Goal: Task Accomplishment & Management: Manage account settings

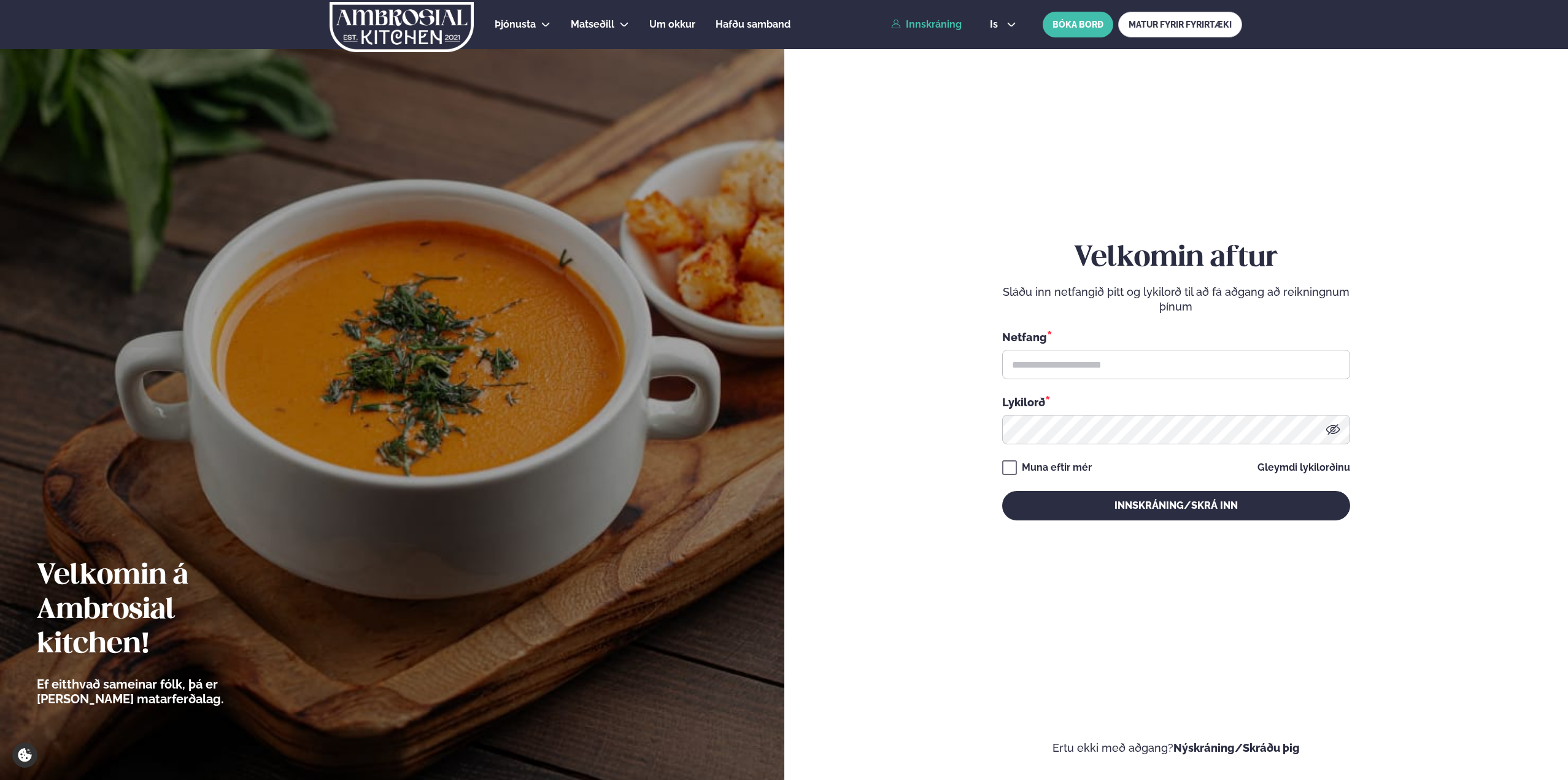
click at [925, 22] on link "Innskráning" at bounding box center [926, 24] width 70 height 11
click at [1025, 378] on input "text" at bounding box center [1176, 365] width 348 height 30
type input "**********"
click at [1002, 491] on button "Innskráning/Skrá inn" at bounding box center [1176, 506] width 348 height 30
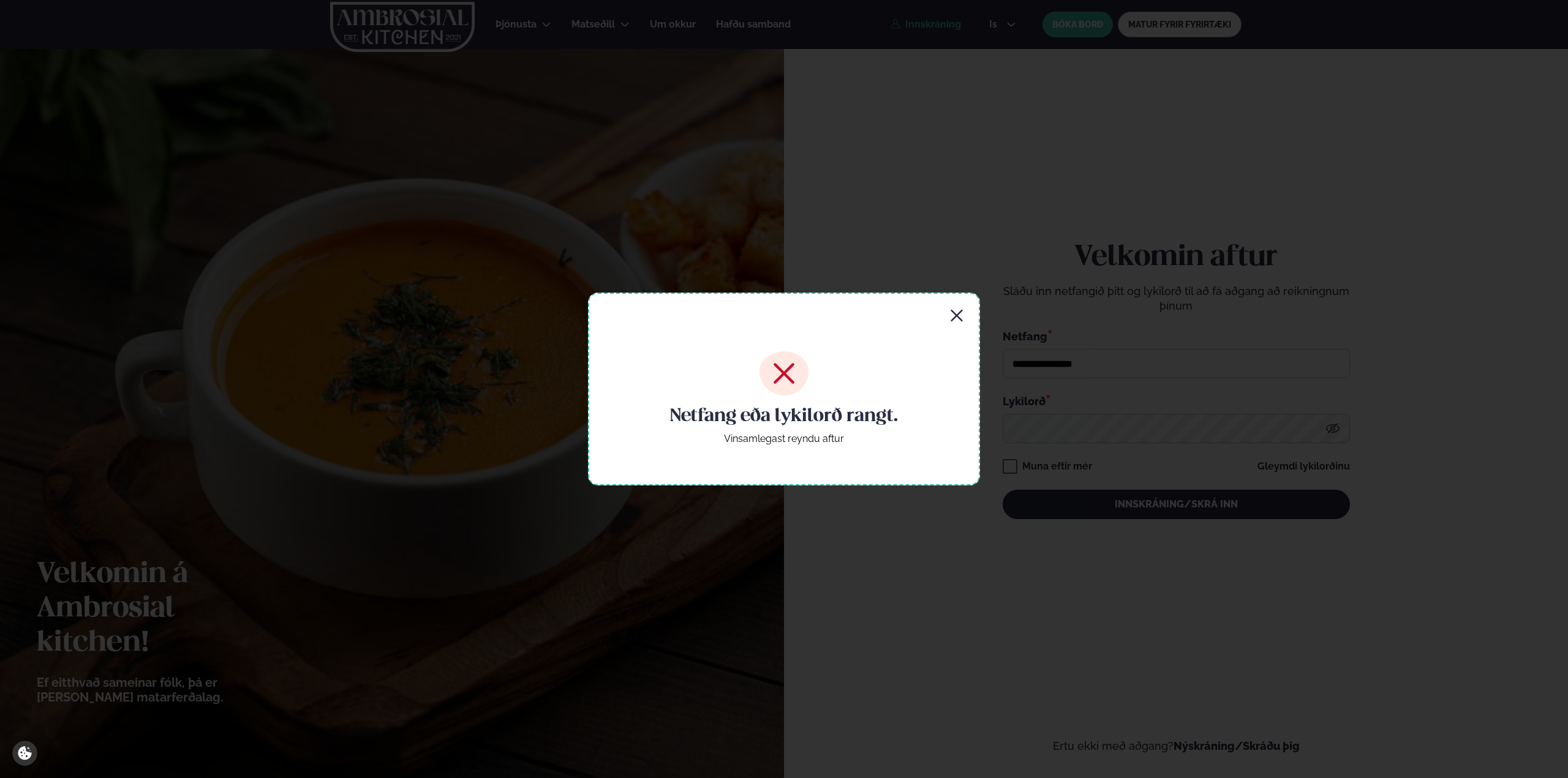
drag, startPoint x: 969, startPoint y: 313, endPoint x: 960, endPoint y: 315, distance: 9.2
click at [965, 314] on div "Netfang eða lykilorð rangt. Vinsamlegast reyndu aftur" at bounding box center [784, 389] width 392 height 192
click at [951, 318] on icon "button" at bounding box center [957, 316] width 15 height 15
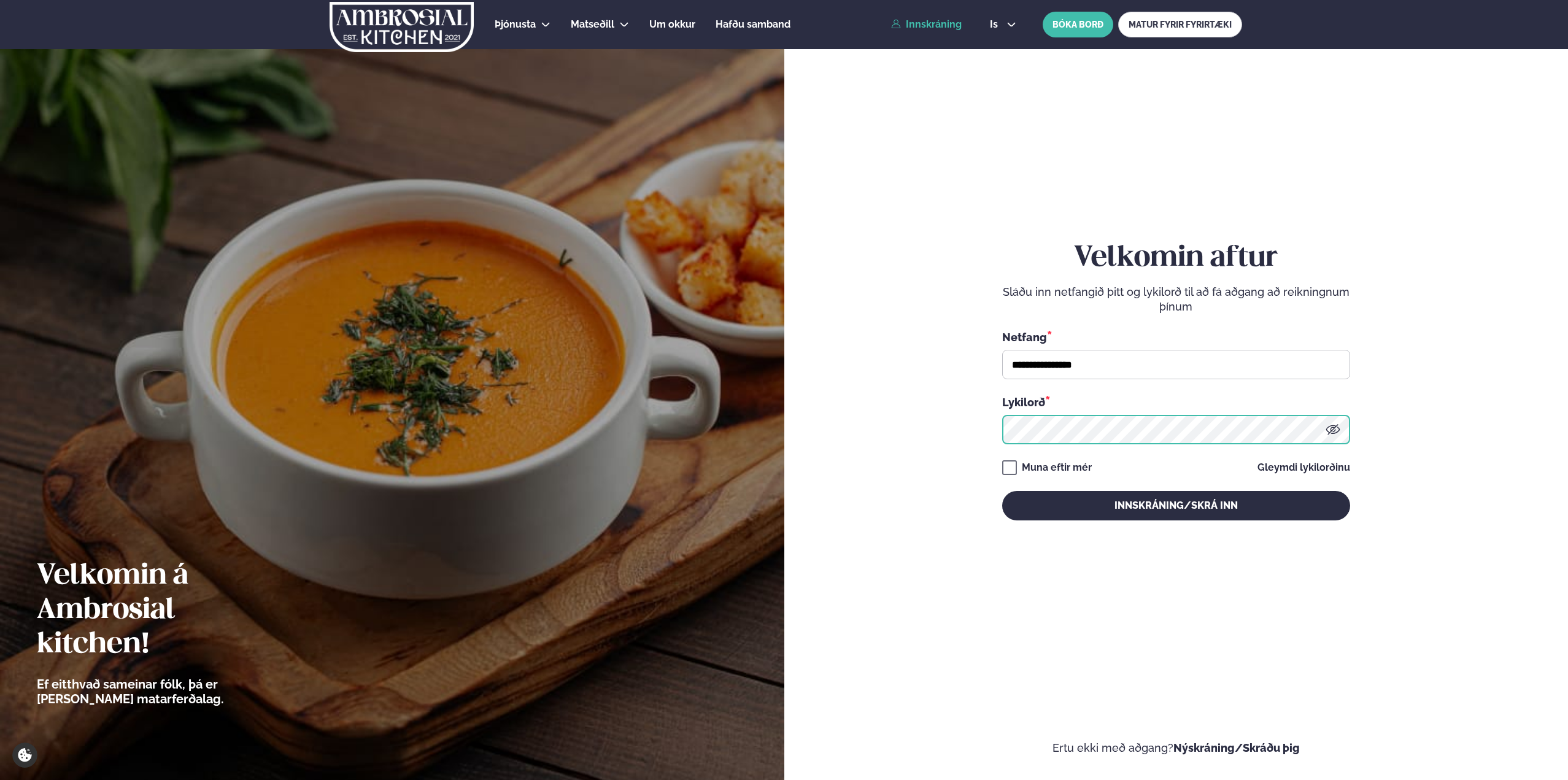
click at [960, 409] on form "**********" at bounding box center [1176, 393] width 711 height 725
click at [1002, 491] on button "Innskráning/Skrá inn" at bounding box center [1176, 506] width 348 height 30
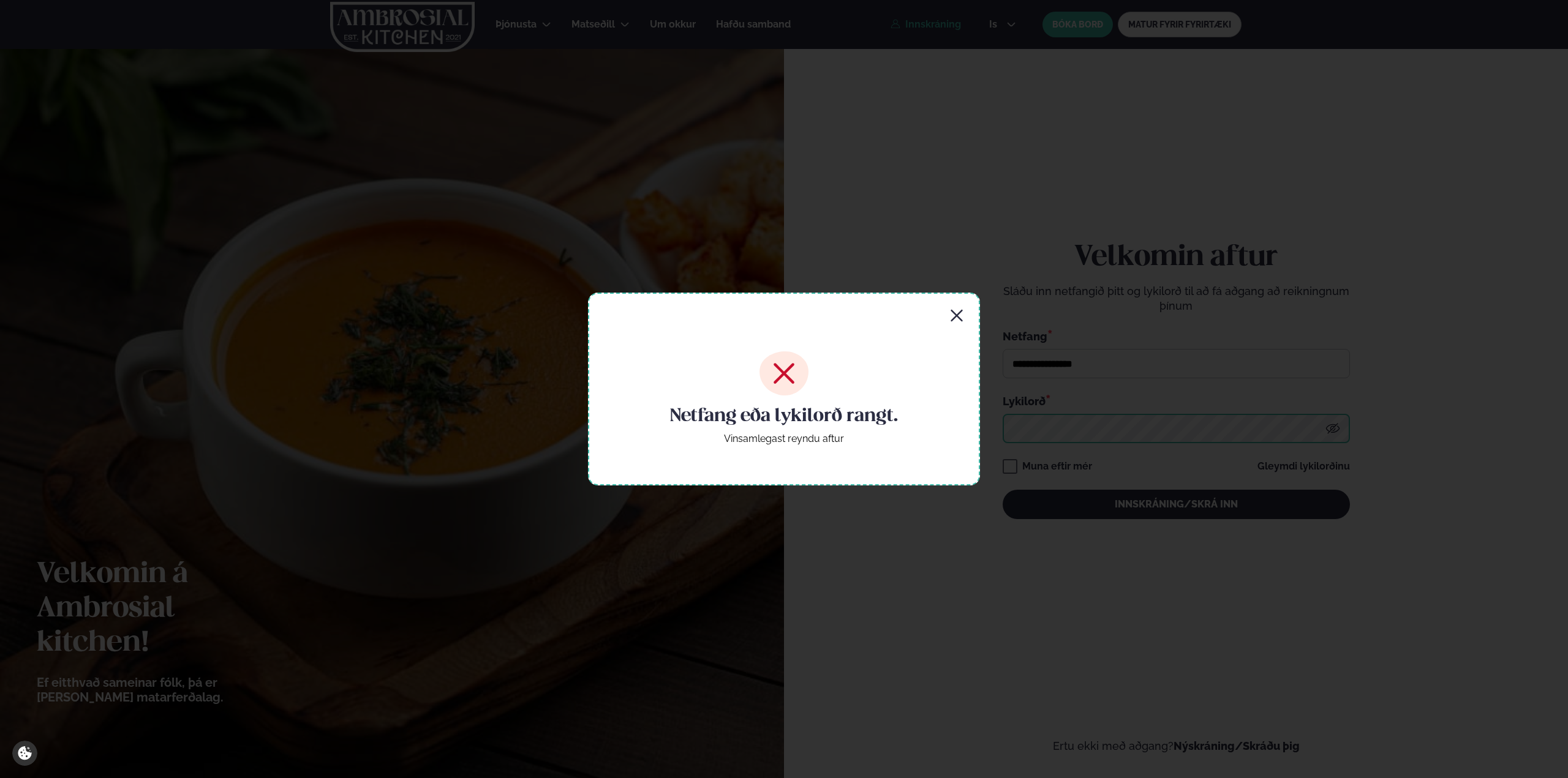
click at [1003, 490] on button "Innskráning/Skrá inn" at bounding box center [1177, 505] width 347 height 30
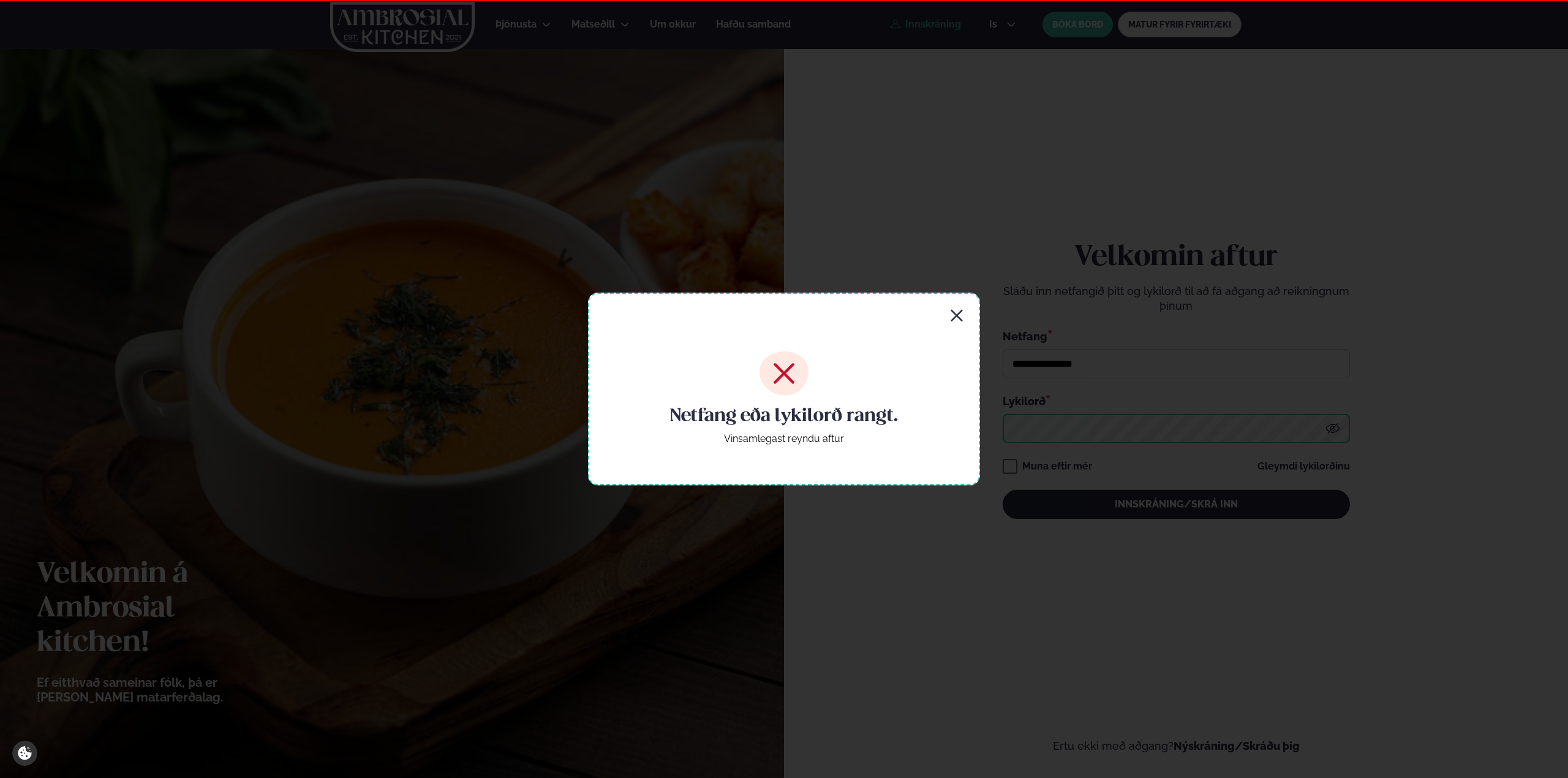
click at [1003, 490] on button "Innskráning/Skrá inn" at bounding box center [1177, 505] width 347 height 30
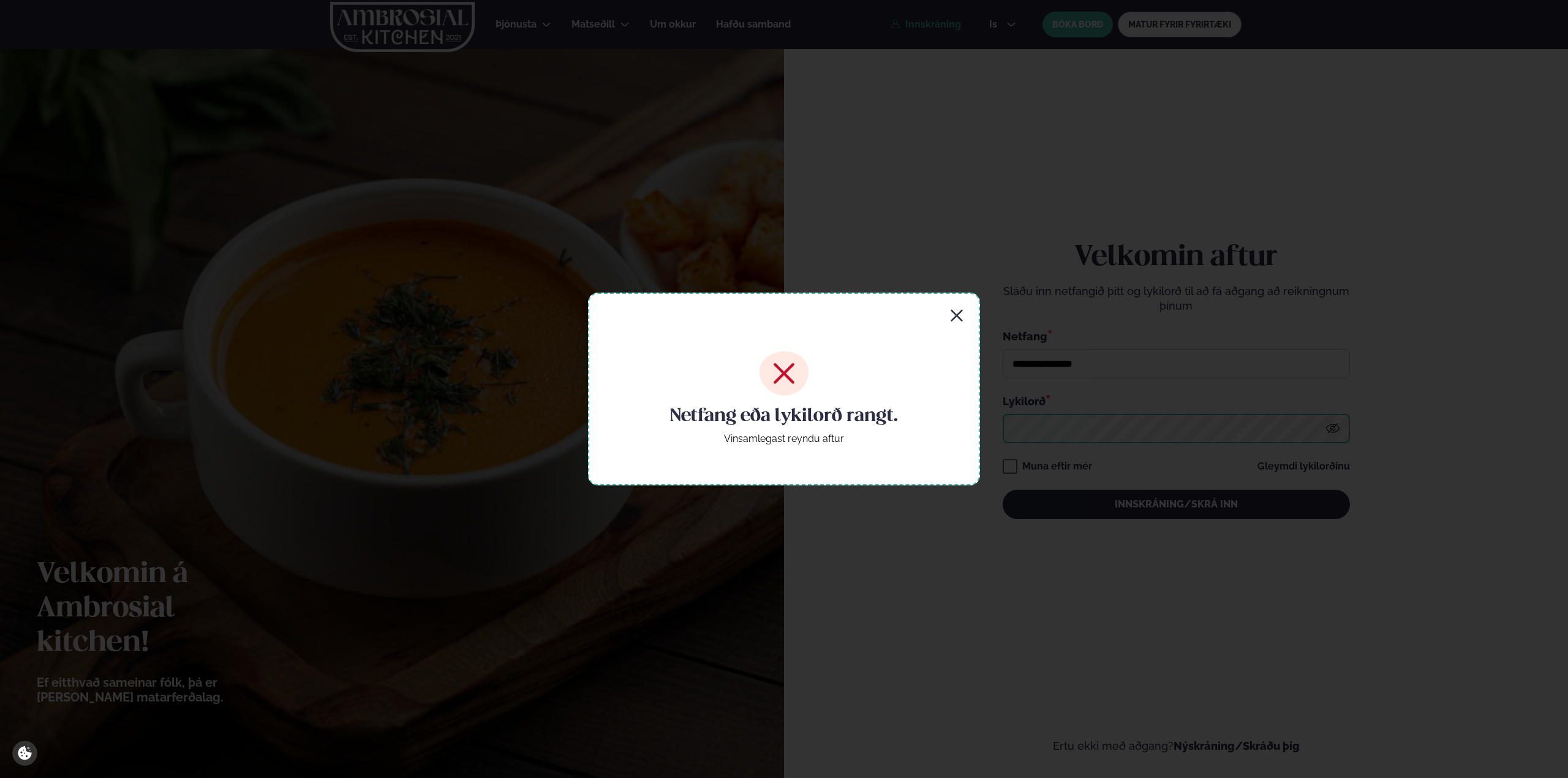
click at [1003, 490] on button "Innskráning/Skrá inn" at bounding box center [1177, 505] width 347 height 30
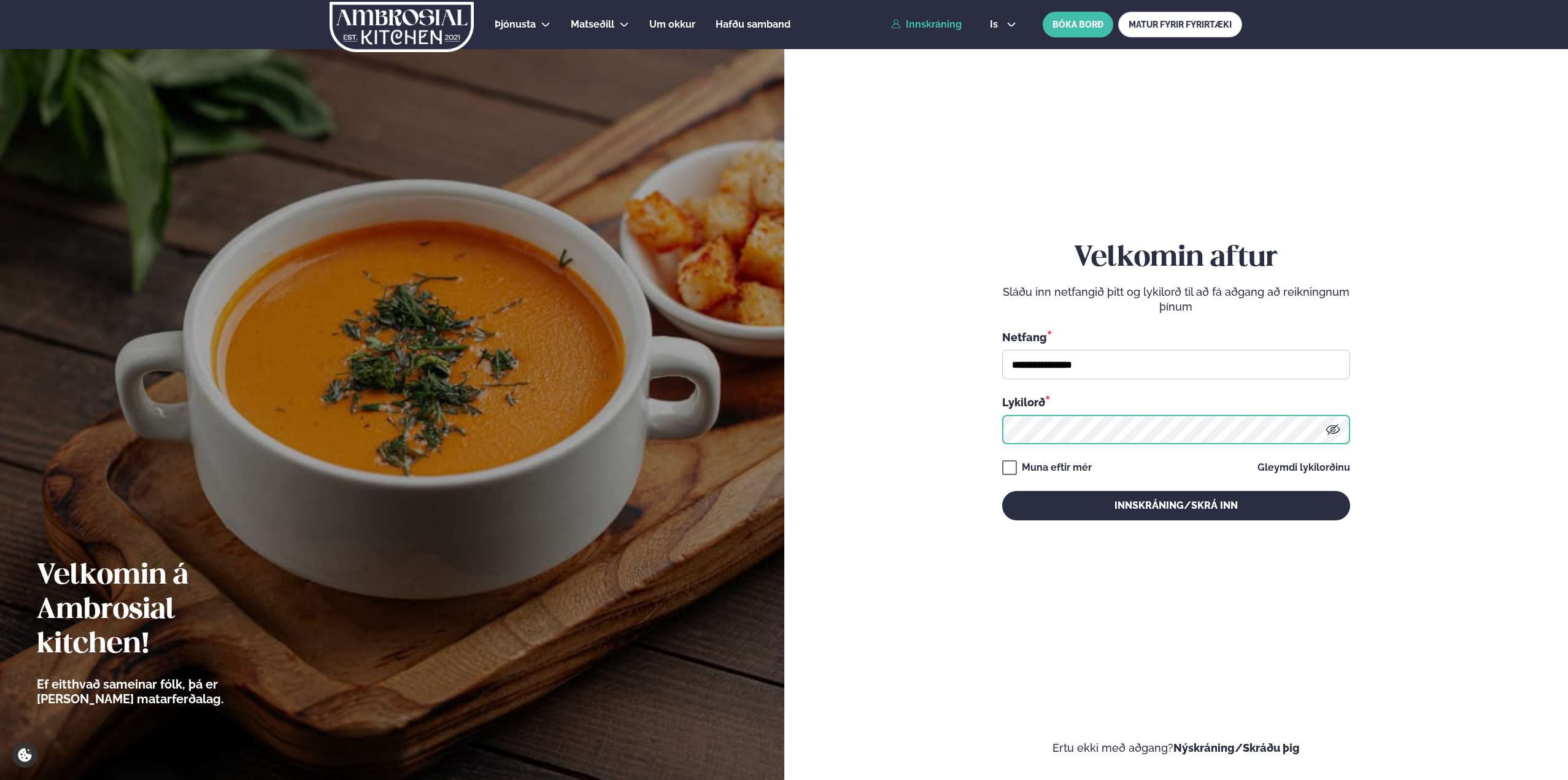
click at [1002, 491] on button "Innskráning/Skrá inn" at bounding box center [1176, 506] width 348 height 30
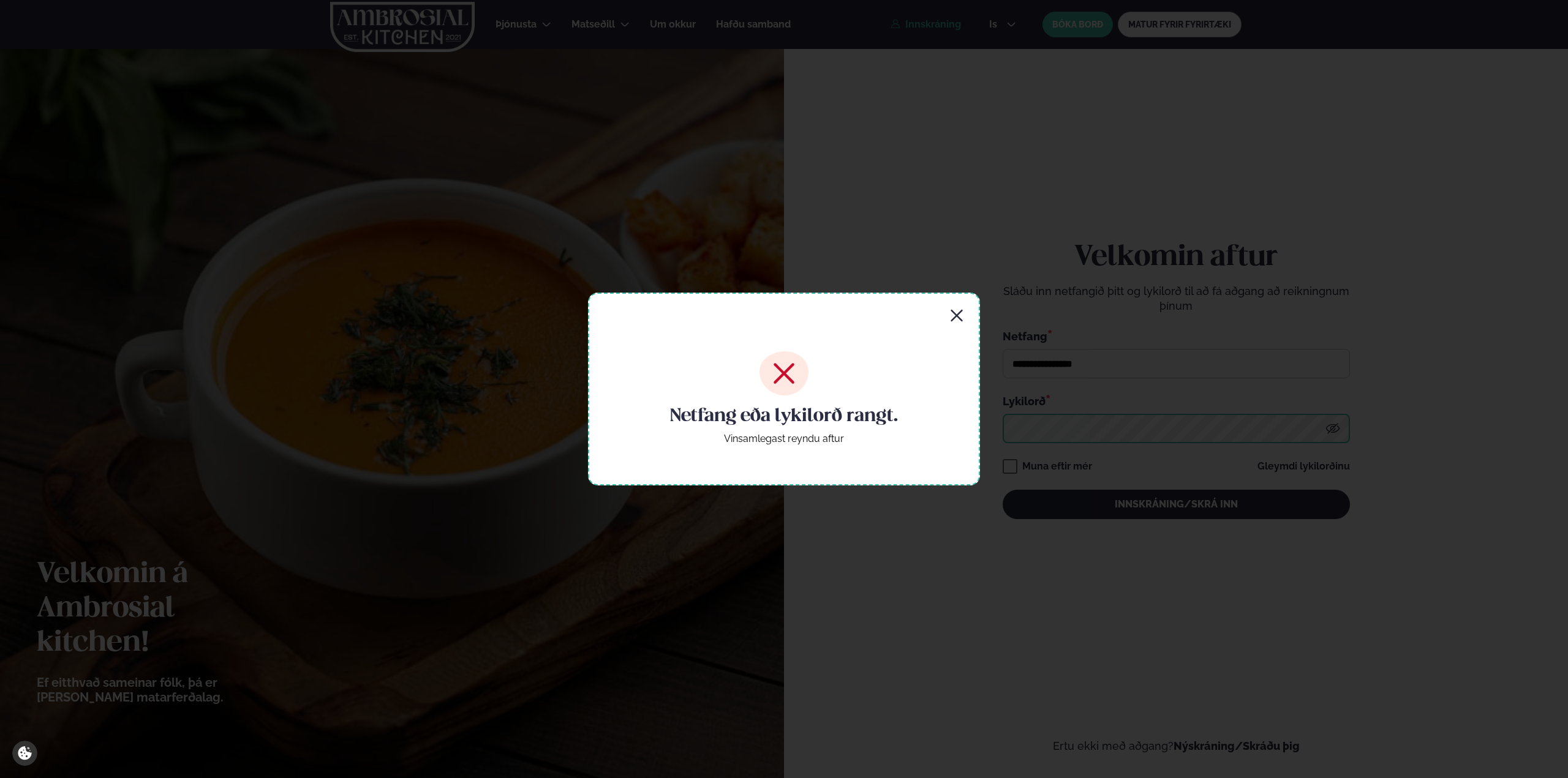
click at [1003, 490] on button "Innskráning/Skrá inn" at bounding box center [1177, 505] width 347 height 30
click at [971, 316] on div "Netfang eða lykilorð rangt. Vinsamlegast reyndu aftur" at bounding box center [784, 389] width 392 height 192
click at [973, 321] on div "Netfang eða lykilorð rangt. Vinsamlegast reyndu aftur" at bounding box center [784, 389] width 392 height 192
click at [960, 318] on icon "button" at bounding box center [957, 316] width 15 height 15
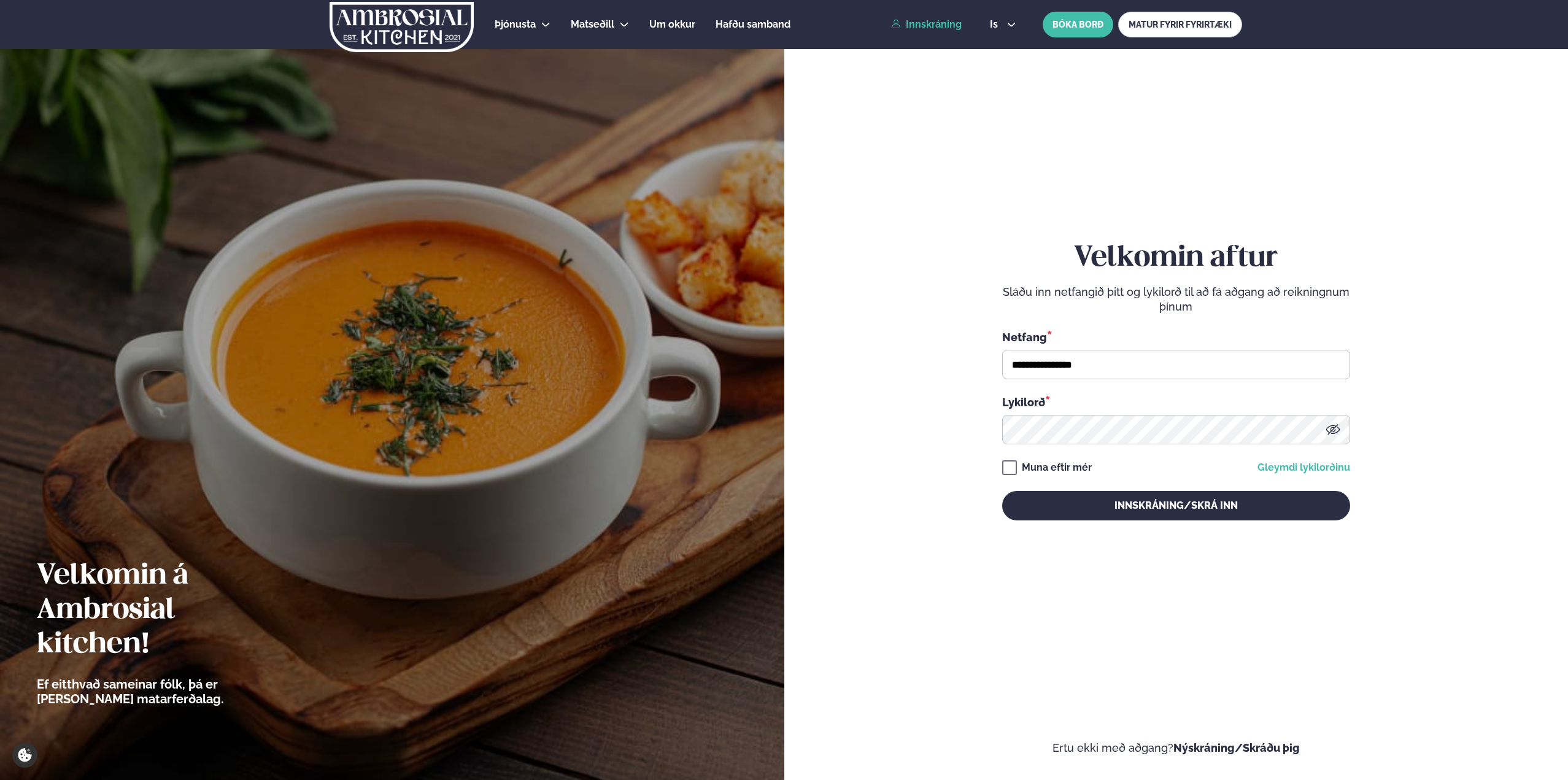
click at [1303, 469] on link "Gleymdi lykilorðinu" at bounding box center [1303, 468] width 93 height 10
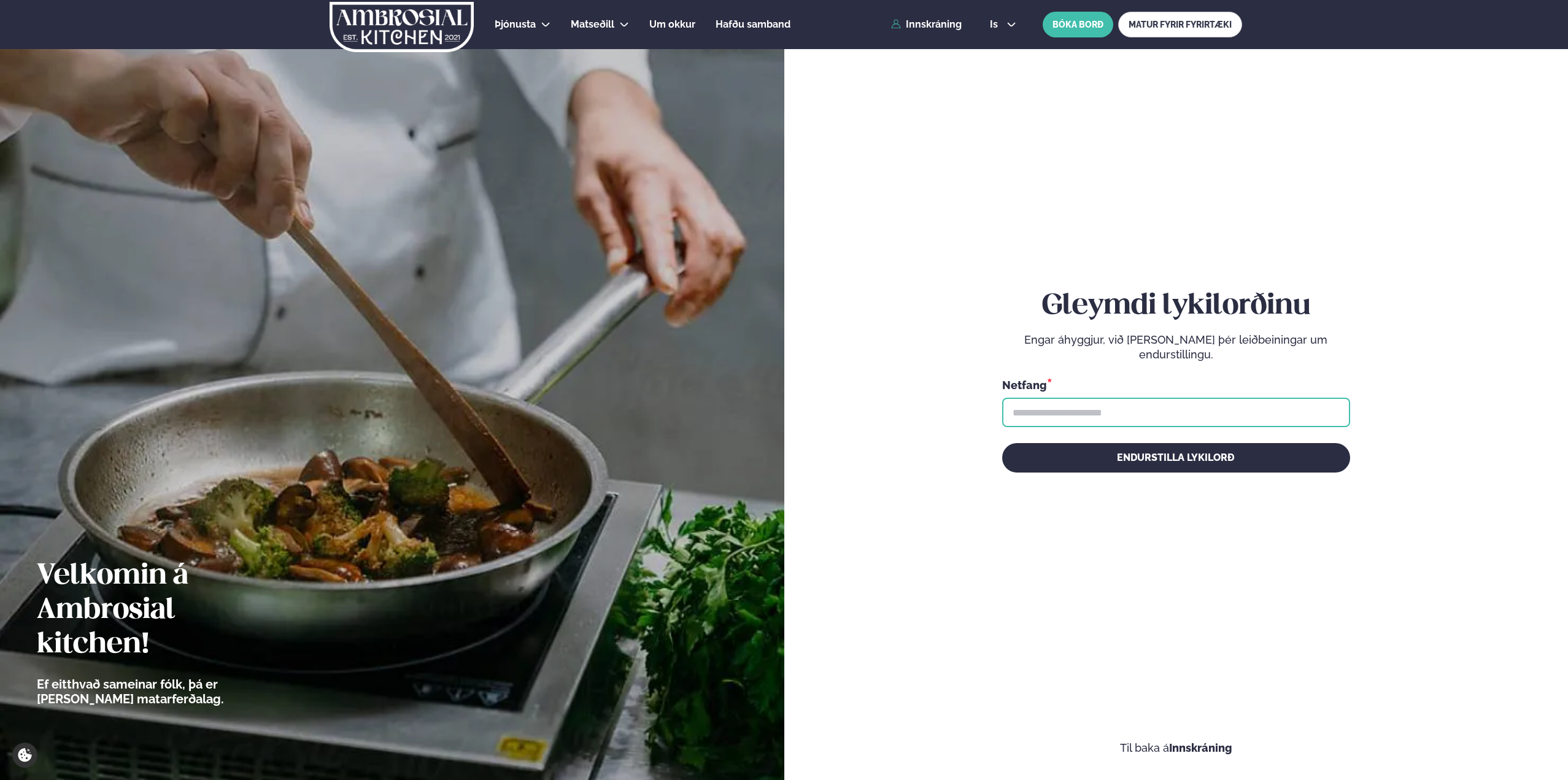
click at [1106, 408] on input "text" at bounding box center [1176, 412] width 348 height 30
type input "**********"
click at [1002, 443] on button "Endurstilla lykilorð" at bounding box center [1176, 458] width 348 height 30
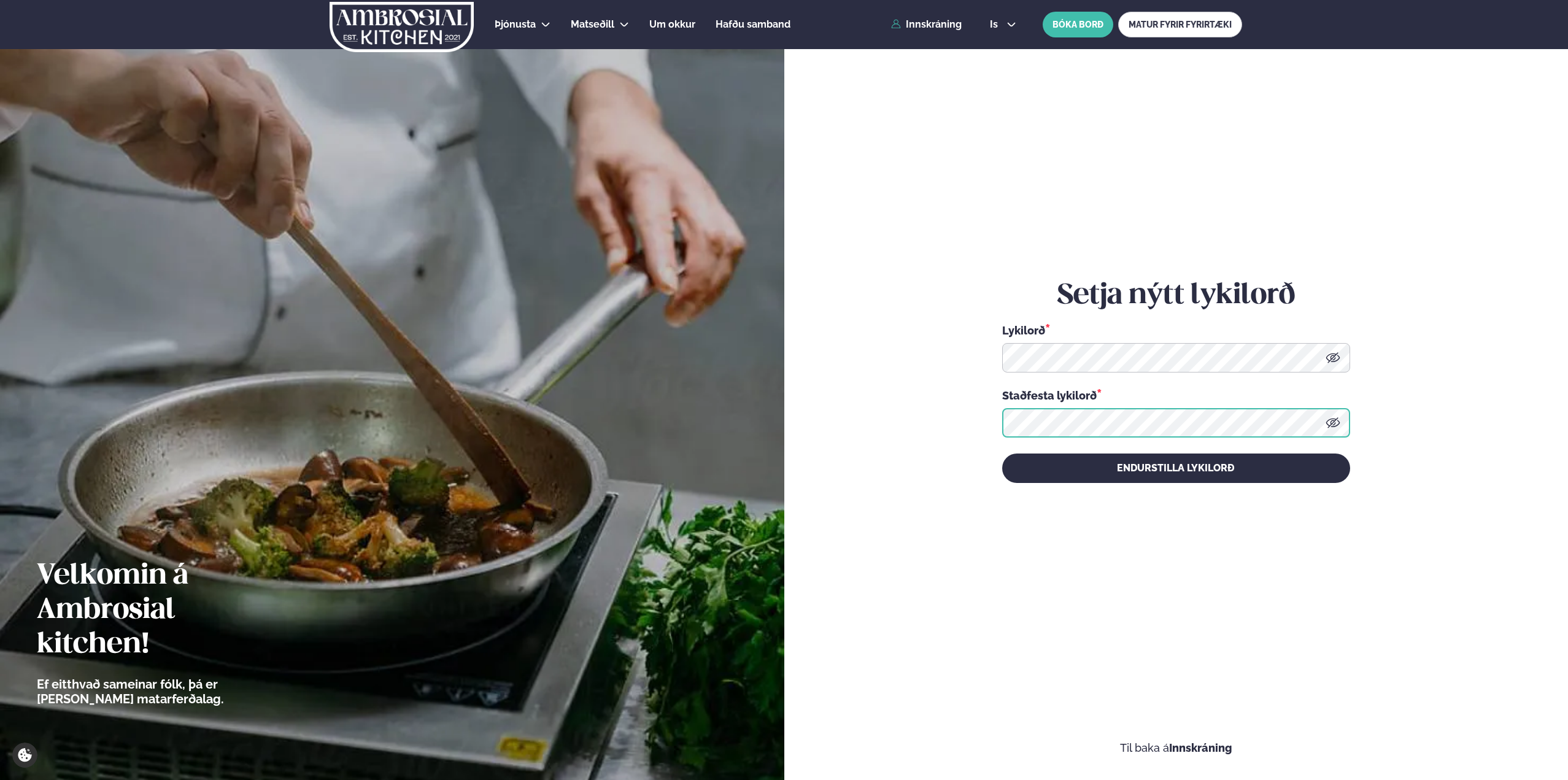
click at [1002, 454] on button "Endurstilla lykilorð" at bounding box center [1176, 469] width 348 height 30
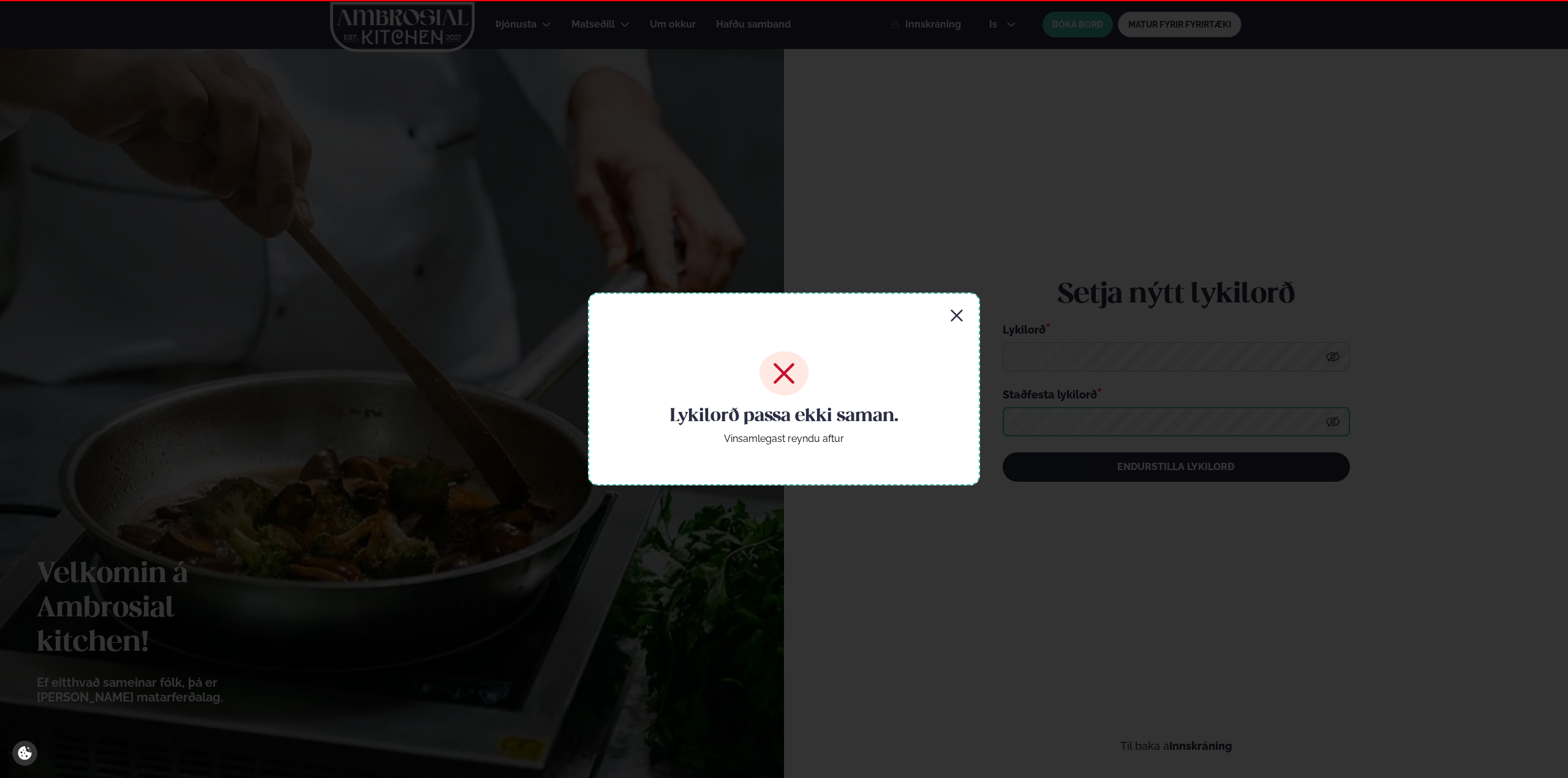
click at [1003, 452] on button "Endurstilla lykilorð" at bounding box center [1177, 467] width 347 height 30
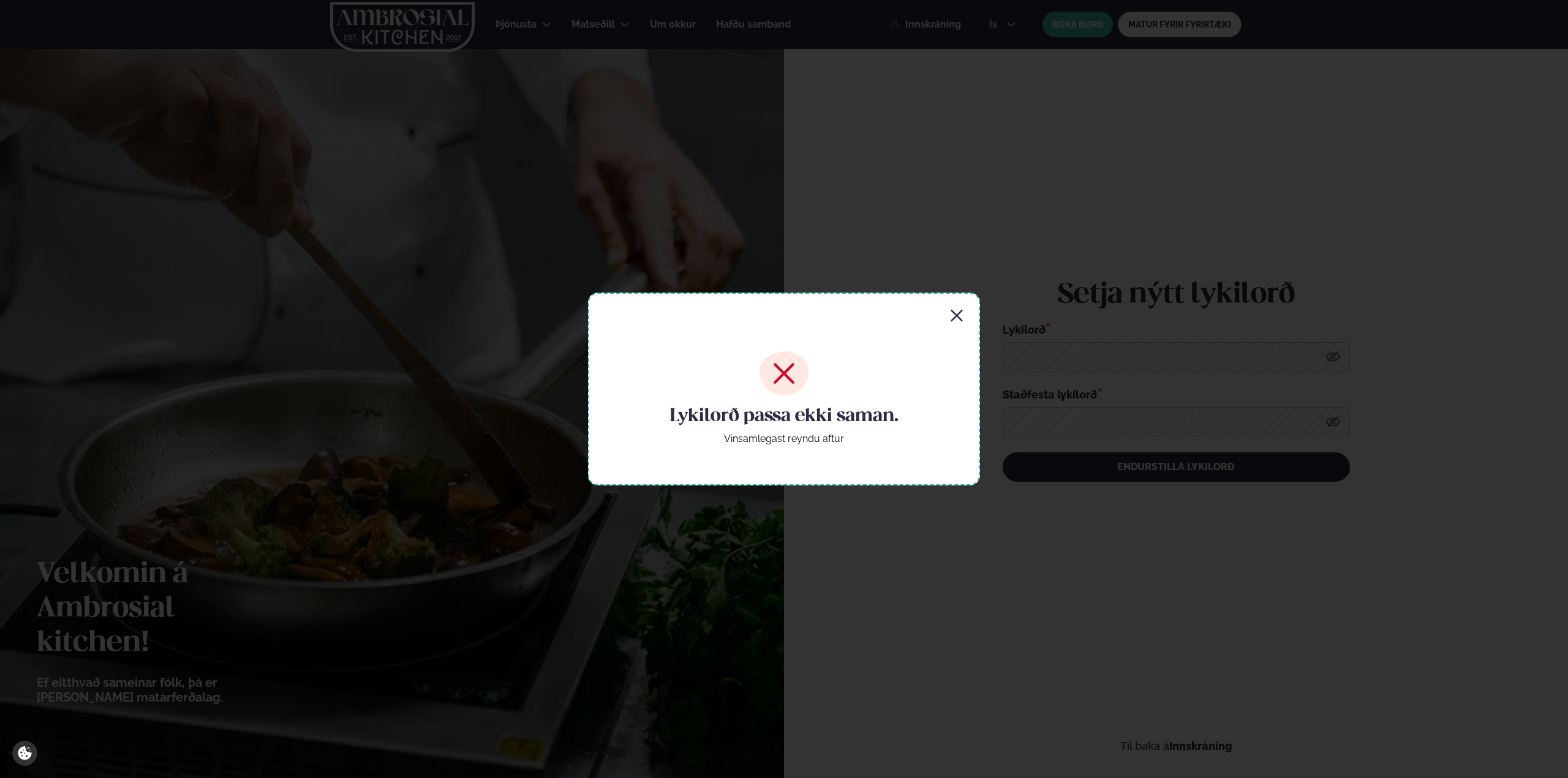
click at [959, 313] on icon "button" at bounding box center [957, 315] width 11 height 11
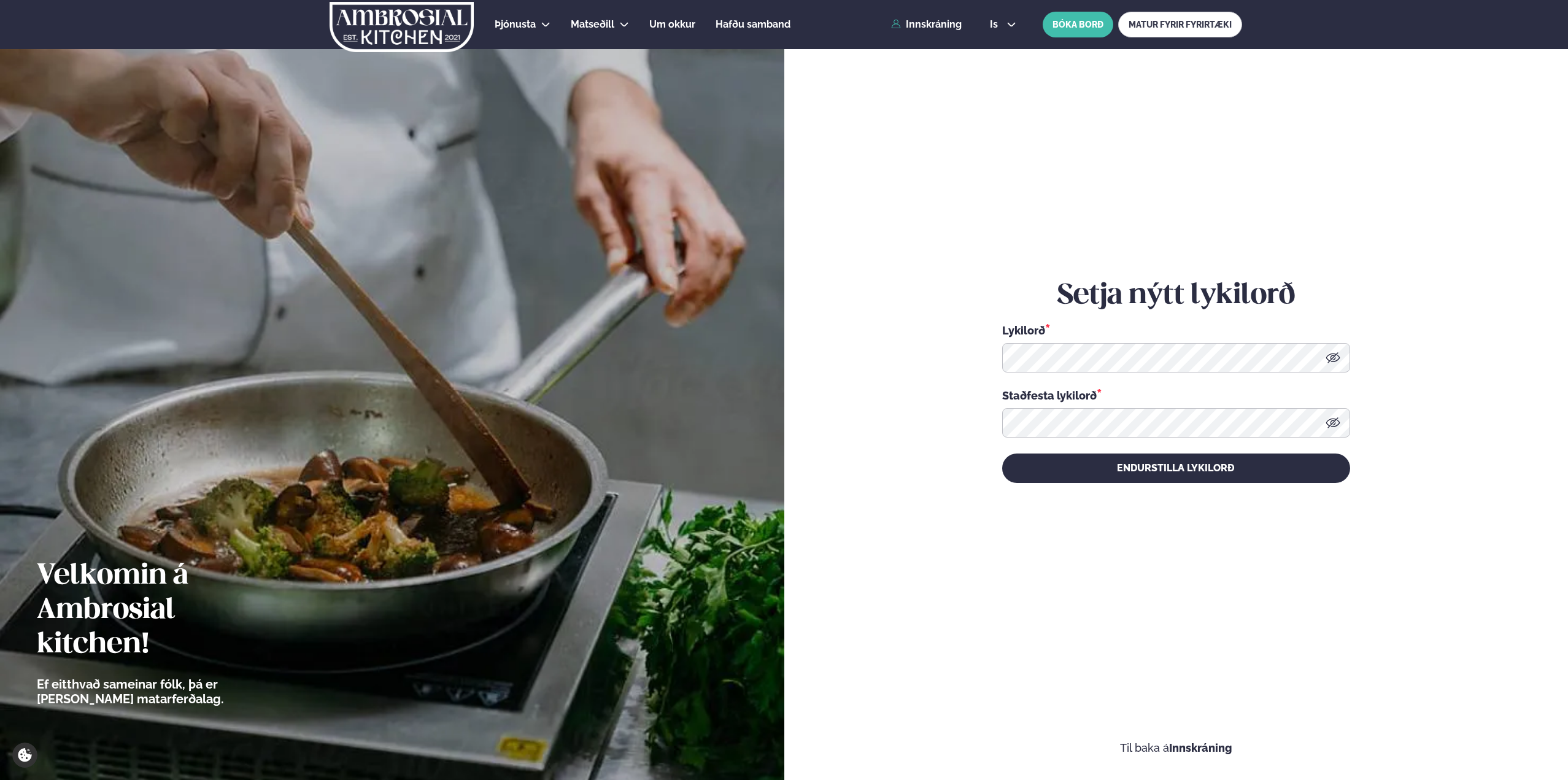
click at [1329, 353] on icon at bounding box center [1333, 358] width 15 height 15
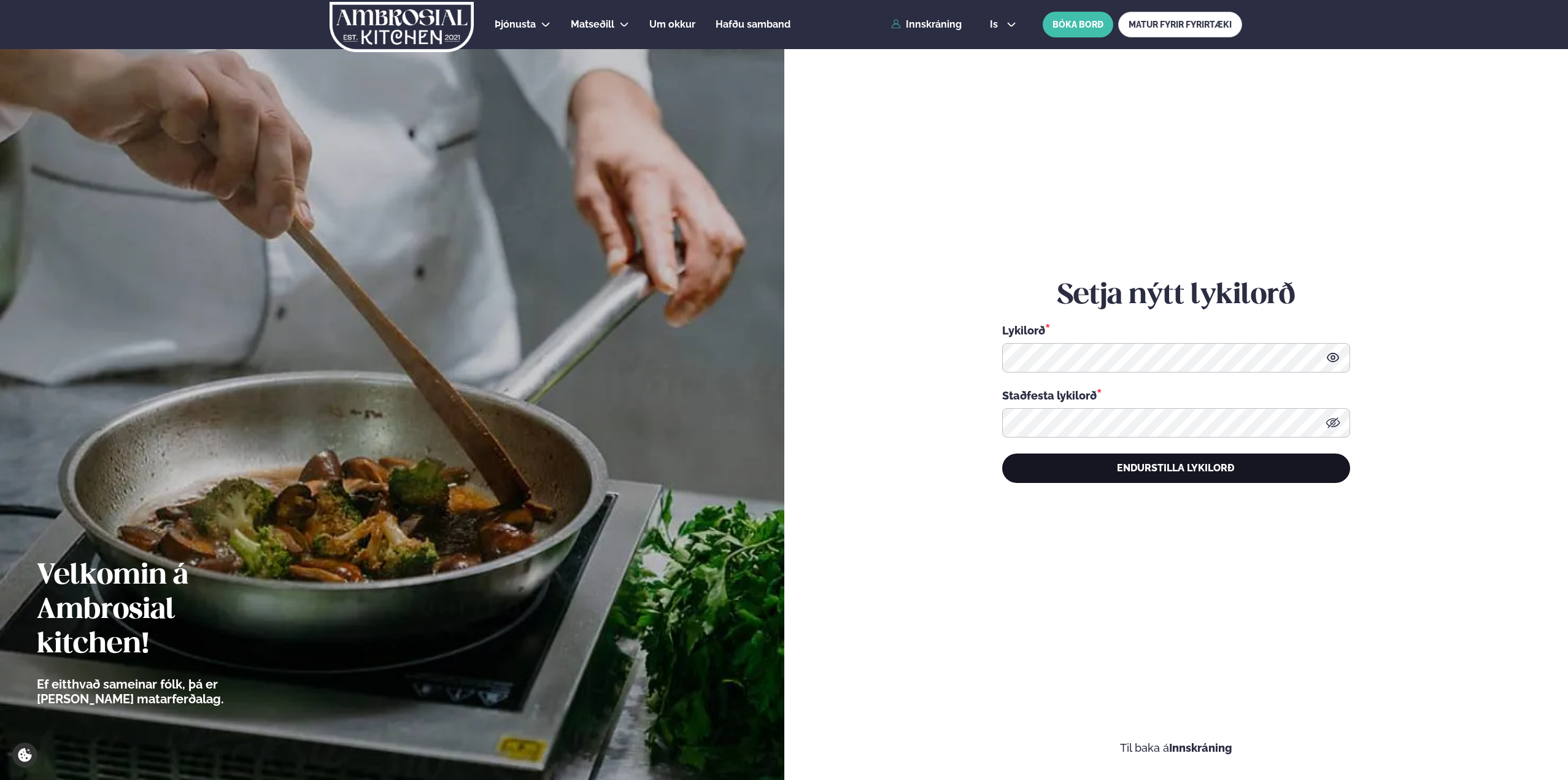
click at [1086, 474] on button "Endurstilla lykilorð" at bounding box center [1176, 469] width 348 height 30
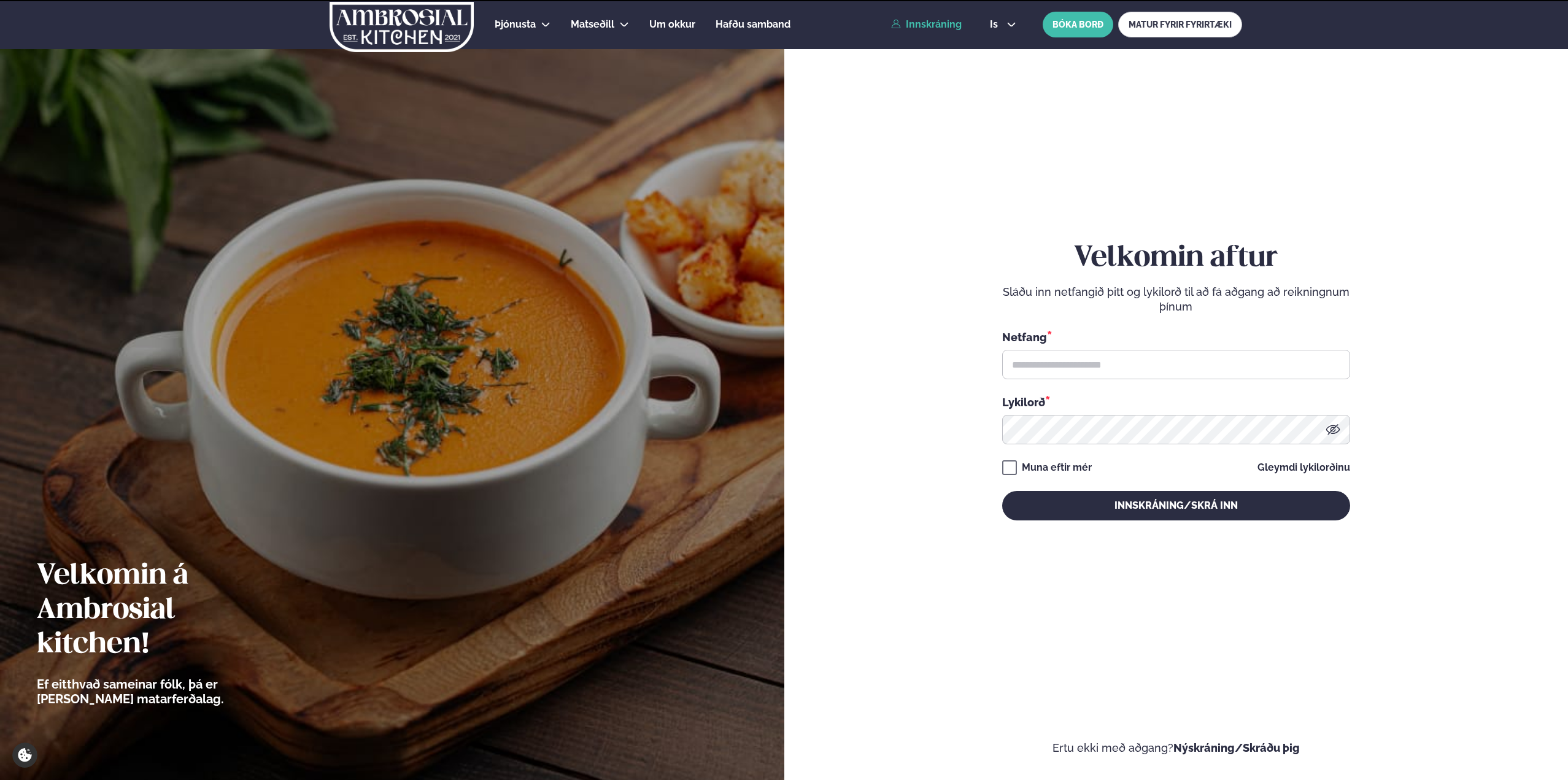
click at [1110, 466] on div "Muna eftir mér Gleymdi lykilorðinu" at bounding box center [1176, 468] width 348 height 15
click at [1072, 378] on input "text" at bounding box center [1176, 365] width 348 height 30
click at [1002, 491] on button "Innskráning/Skrá inn" at bounding box center [1176, 506] width 348 height 30
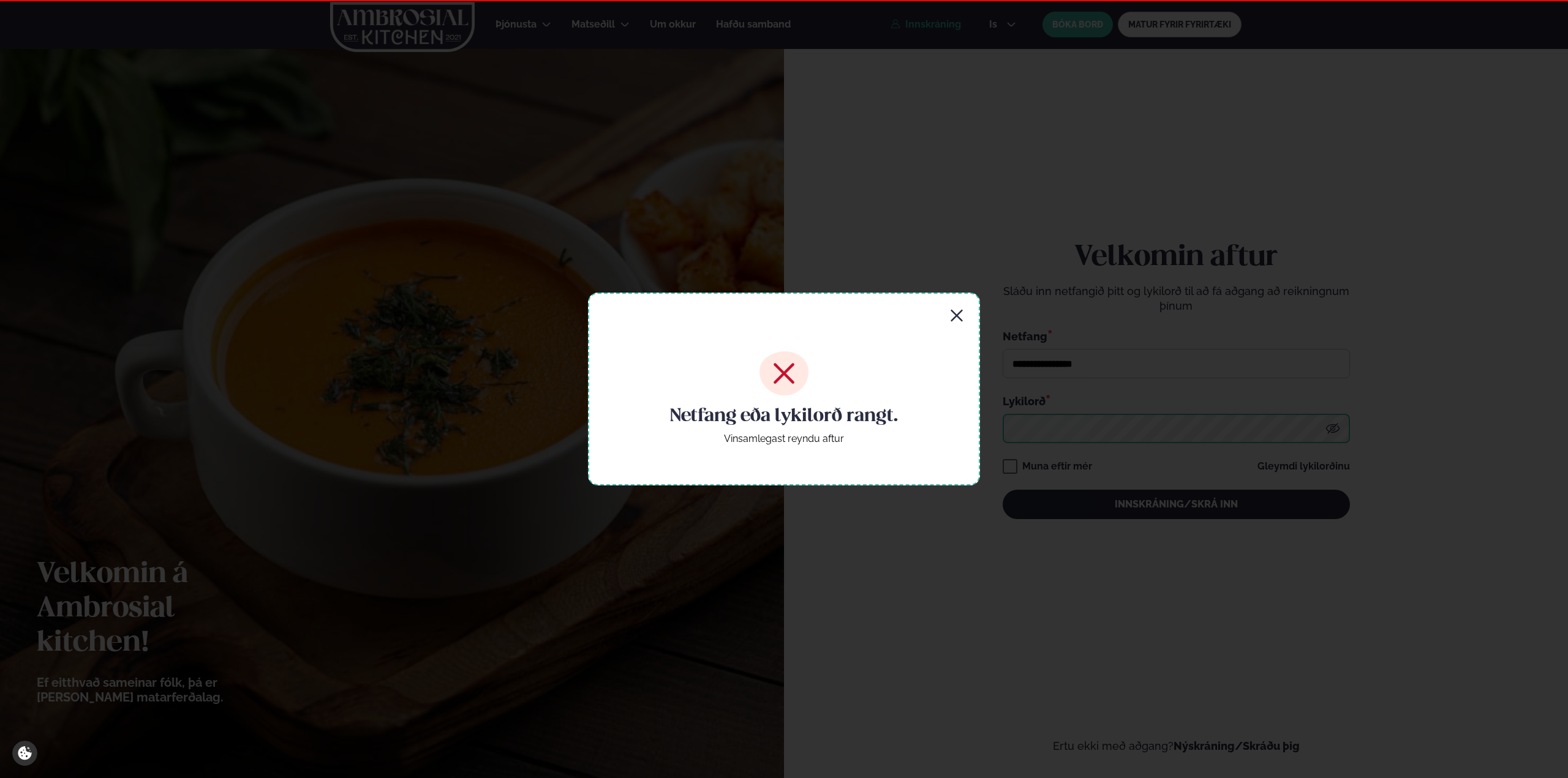
click at [1003, 490] on button "Innskráning/Skrá inn" at bounding box center [1177, 505] width 347 height 30
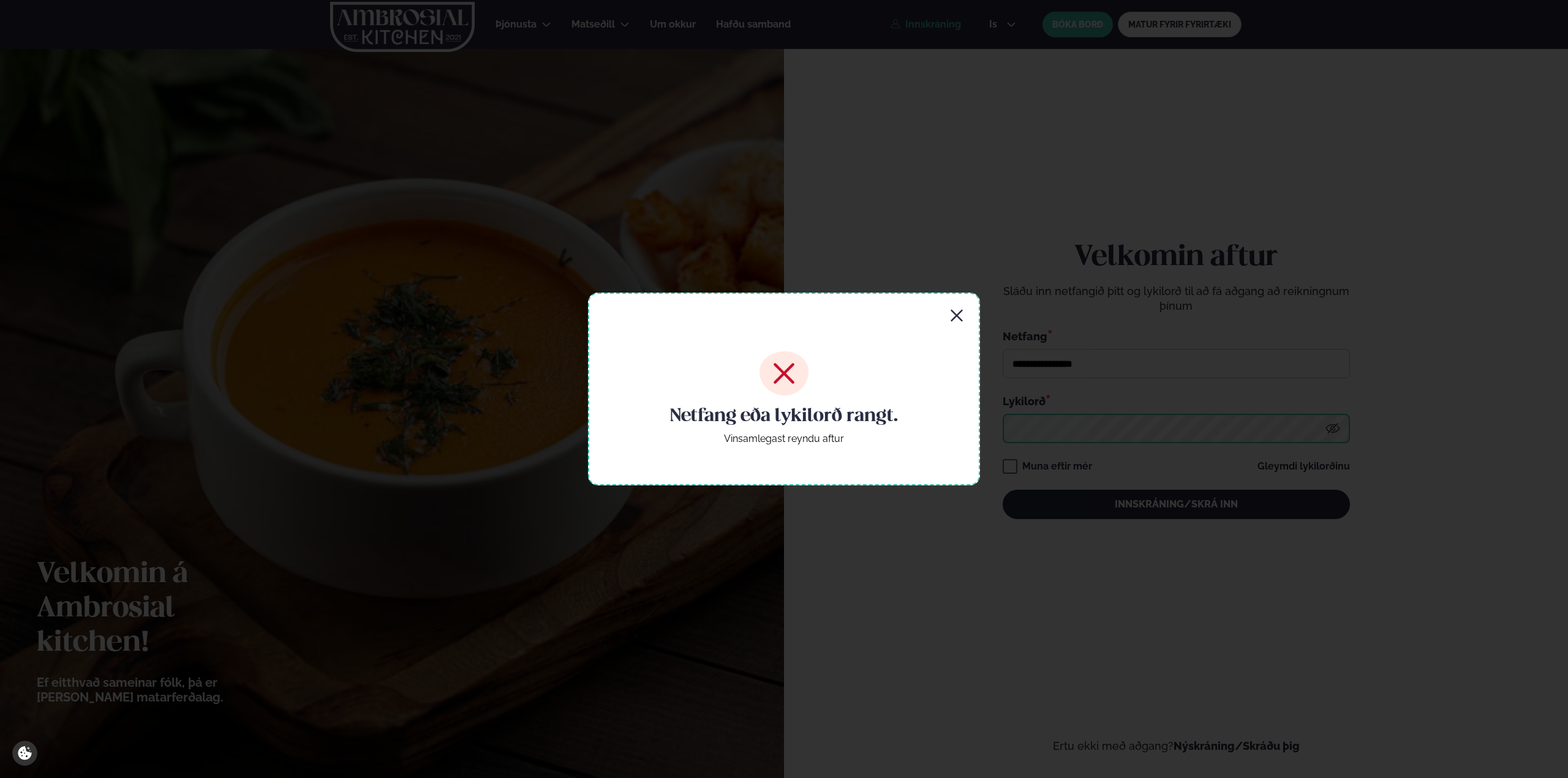
click at [1003, 490] on button "Innskráning/Skrá inn" at bounding box center [1177, 505] width 347 height 30
click at [959, 313] on icon "button" at bounding box center [957, 316] width 15 height 15
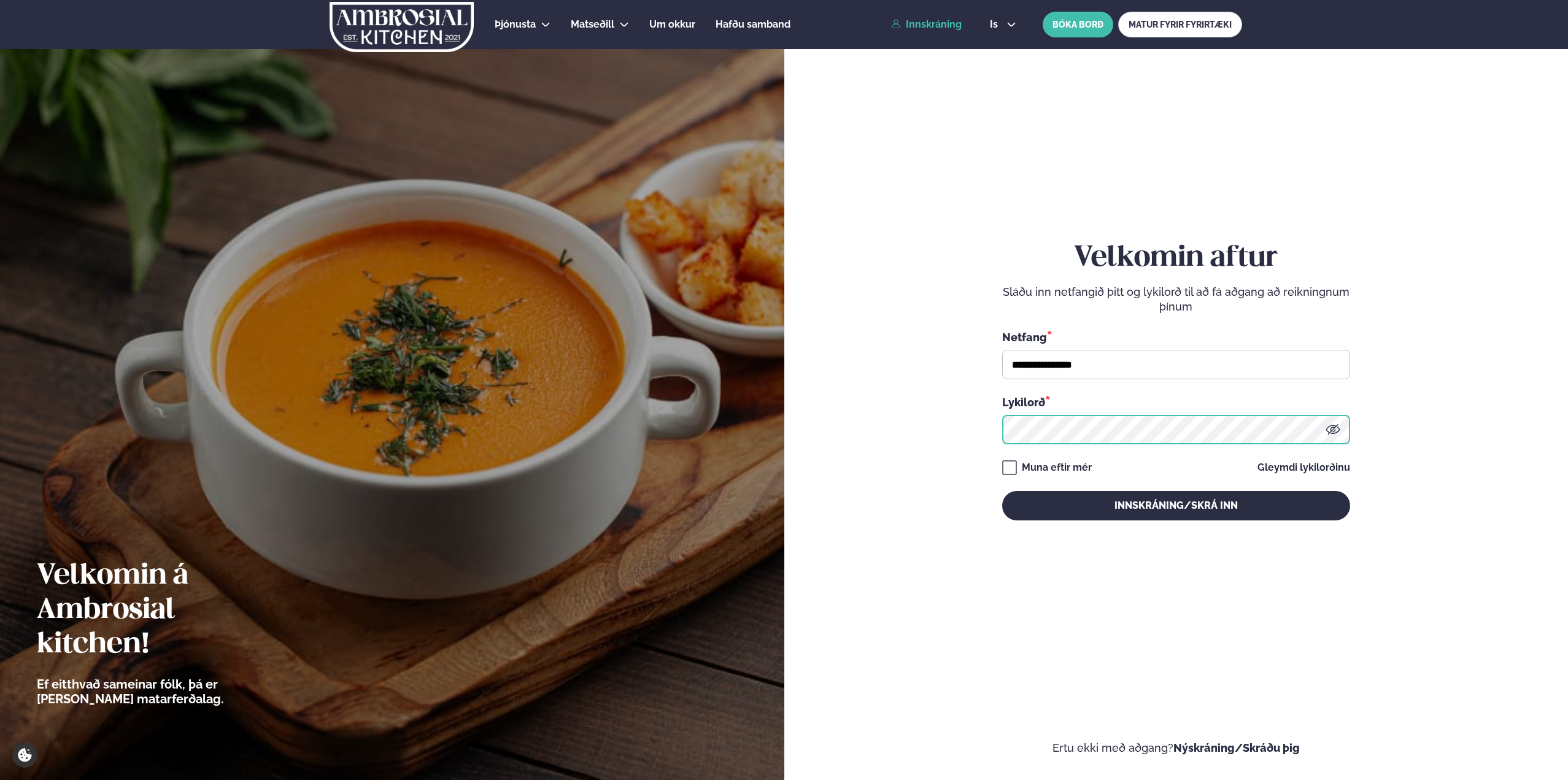
click at [976, 448] on form "**********" at bounding box center [1176, 393] width 711 height 725
click at [1002, 491] on button "Innskráning/Skrá inn" at bounding box center [1176, 506] width 348 height 30
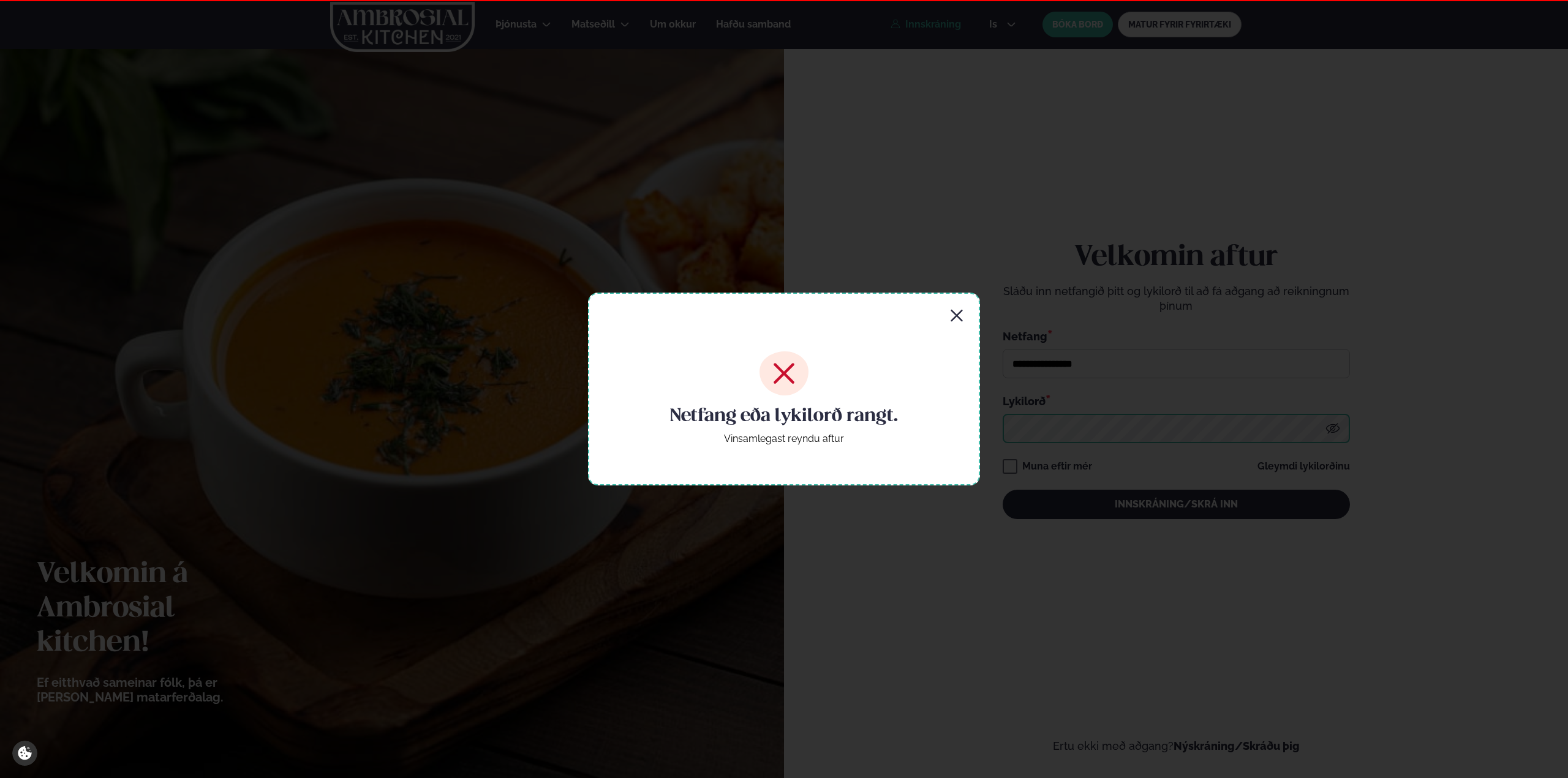
click at [1003, 490] on button "Innskráning/Skrá inn" at bounding box center [1177, 505] width 347 height 30
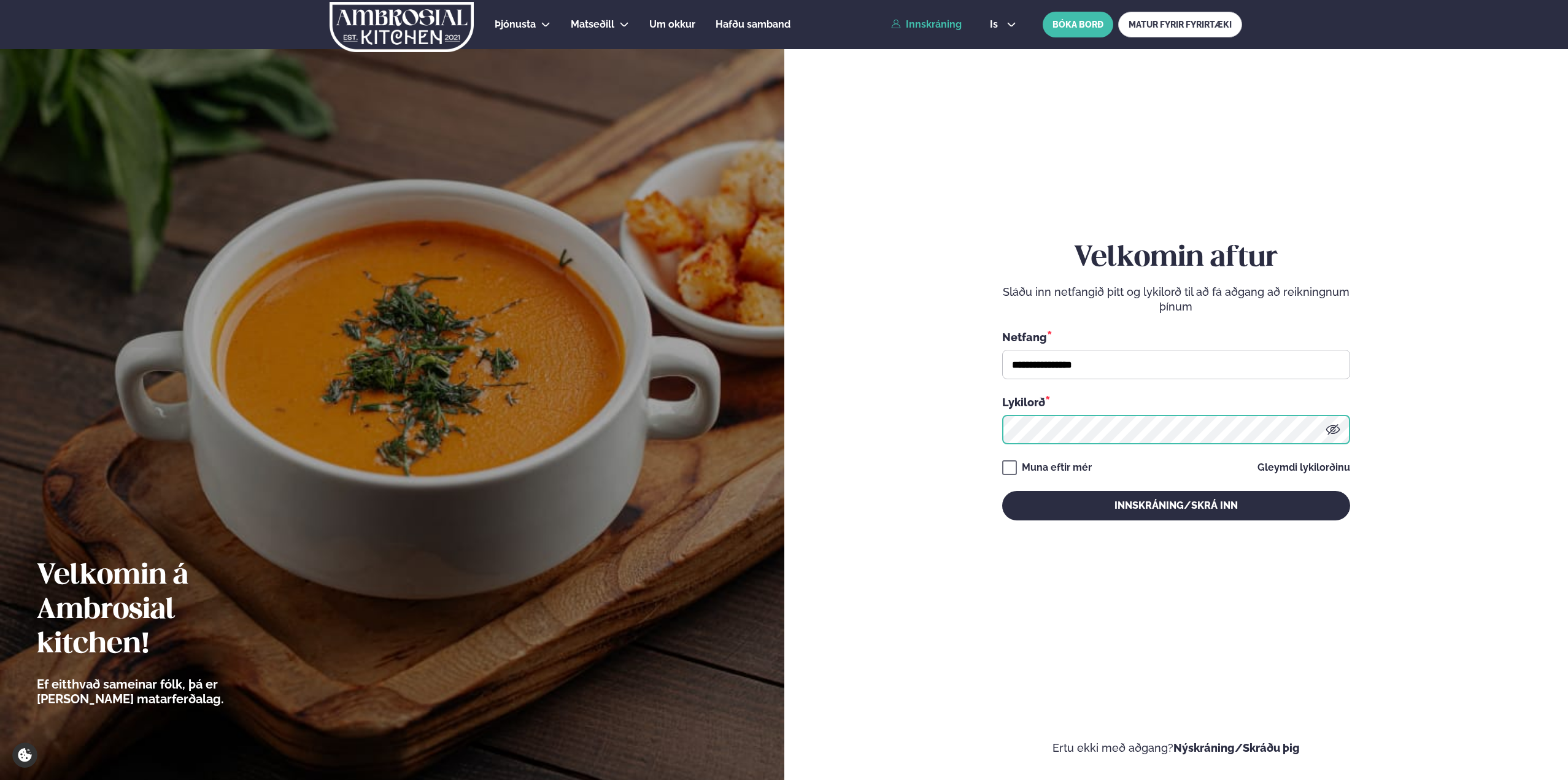
click at [1002, 491] on button "Innskráning/Skrá inn" at bounding box center [1176, 506] width 348 height 30
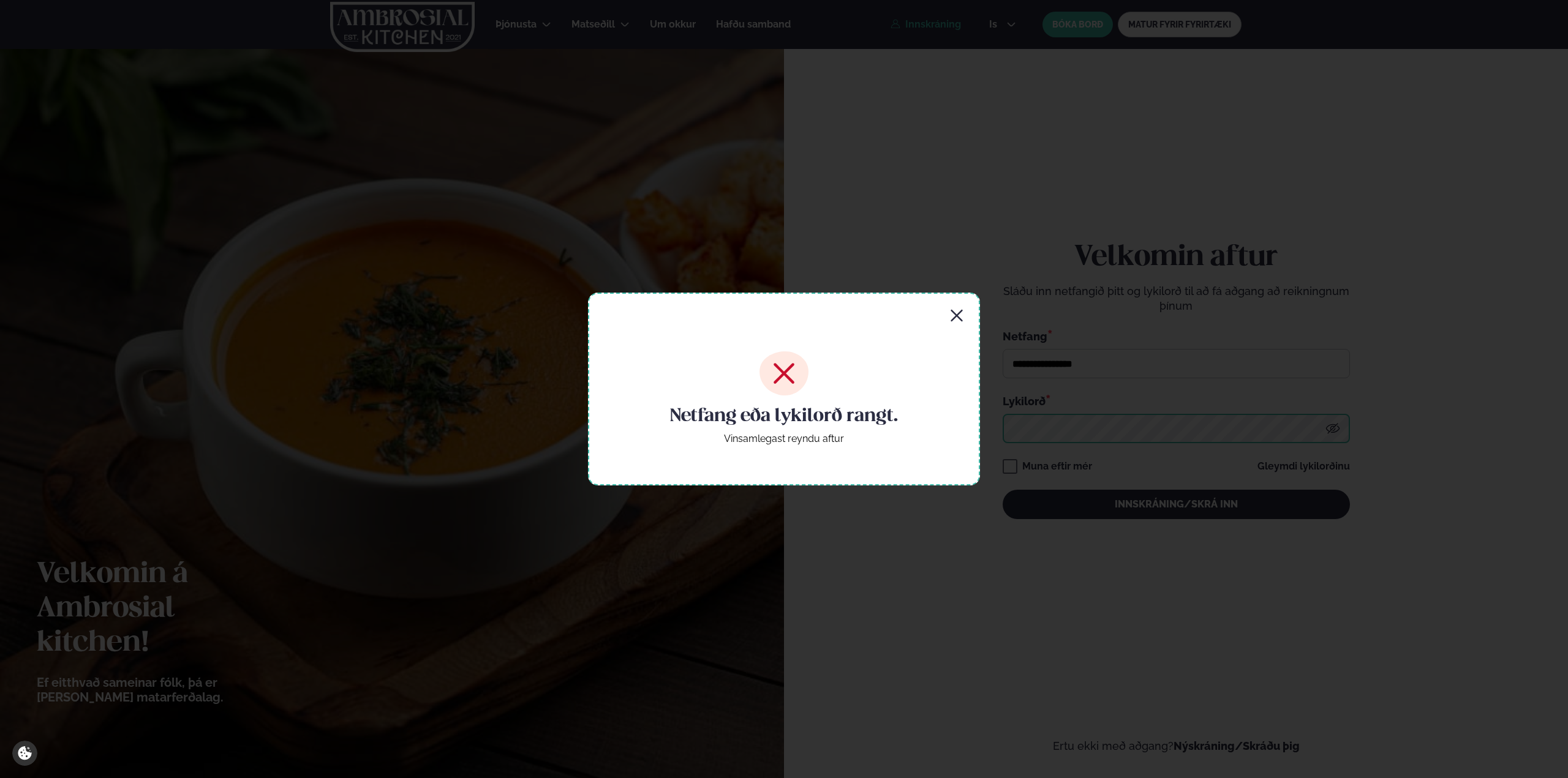
click at [1003, 490] on button "Innskráning/Skrá inn" at bounding box center [1177, 505] width 347 height 30
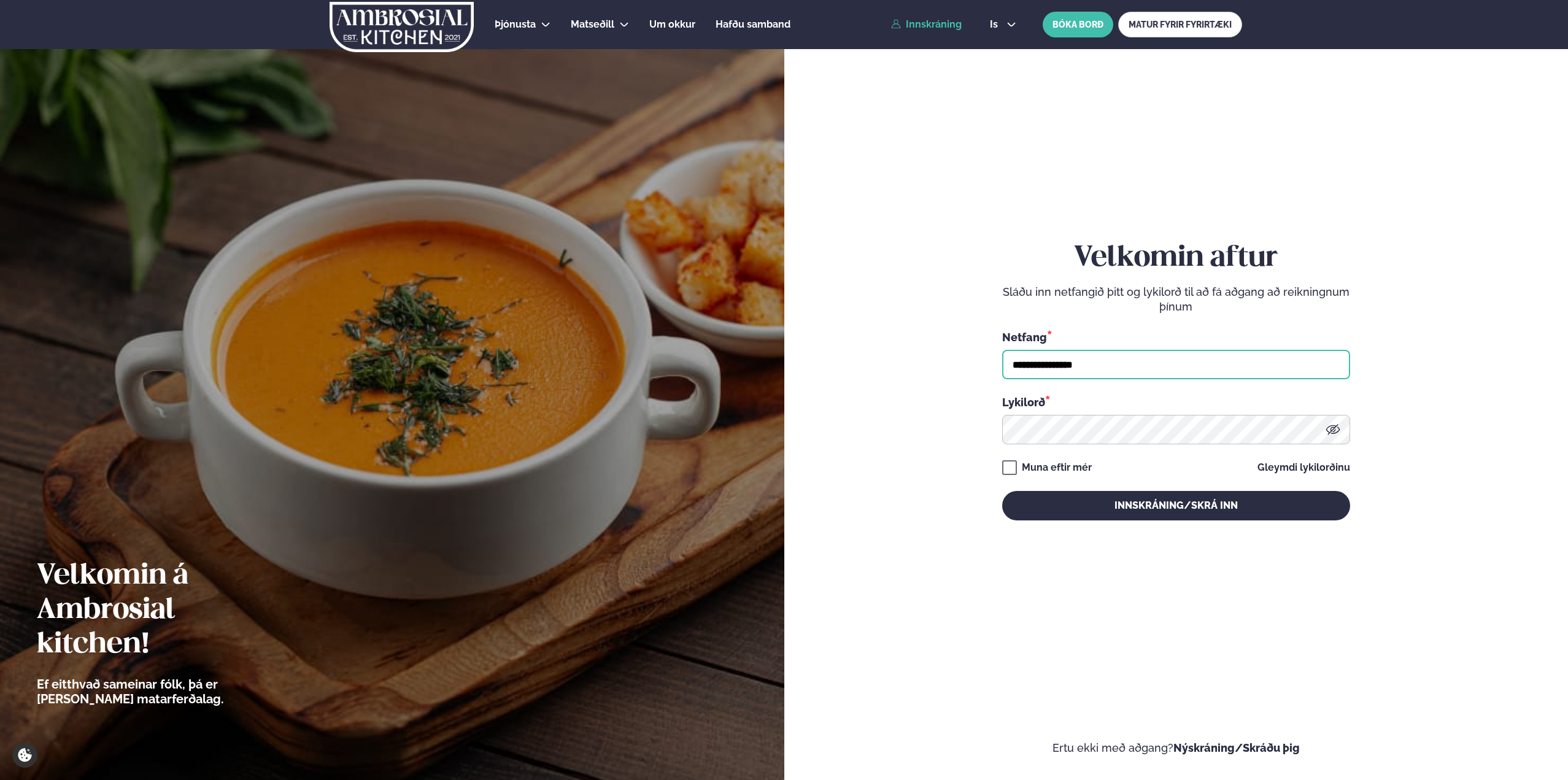
click at [1109, 371] on input "**********" at bounding box center [1176, 365] width 348 height 30
type input "**********"
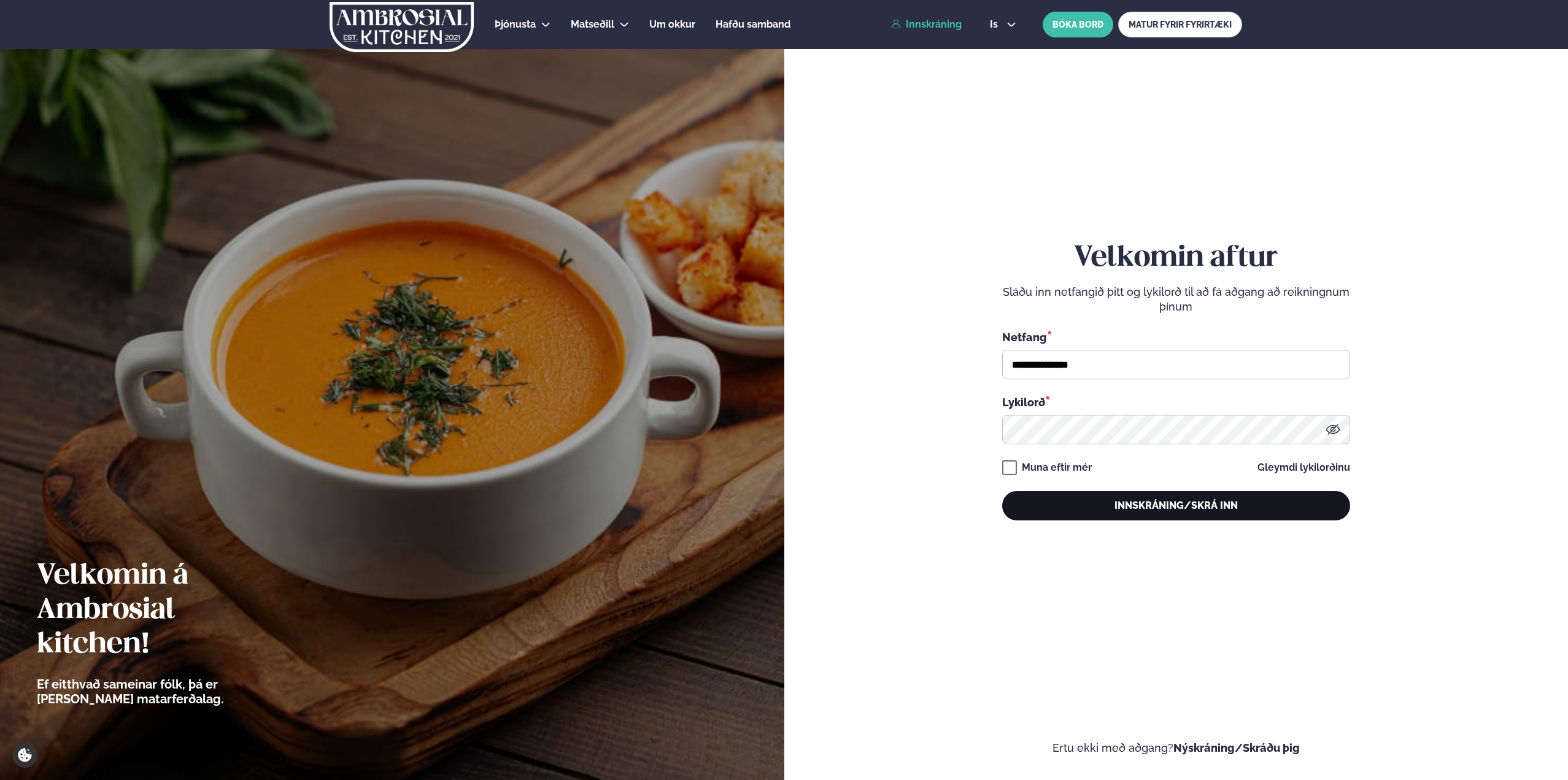
click at [1097, 498] on button "Innskráning/Skrá inn" at bounding box center [1176, 506] width 348 height 30
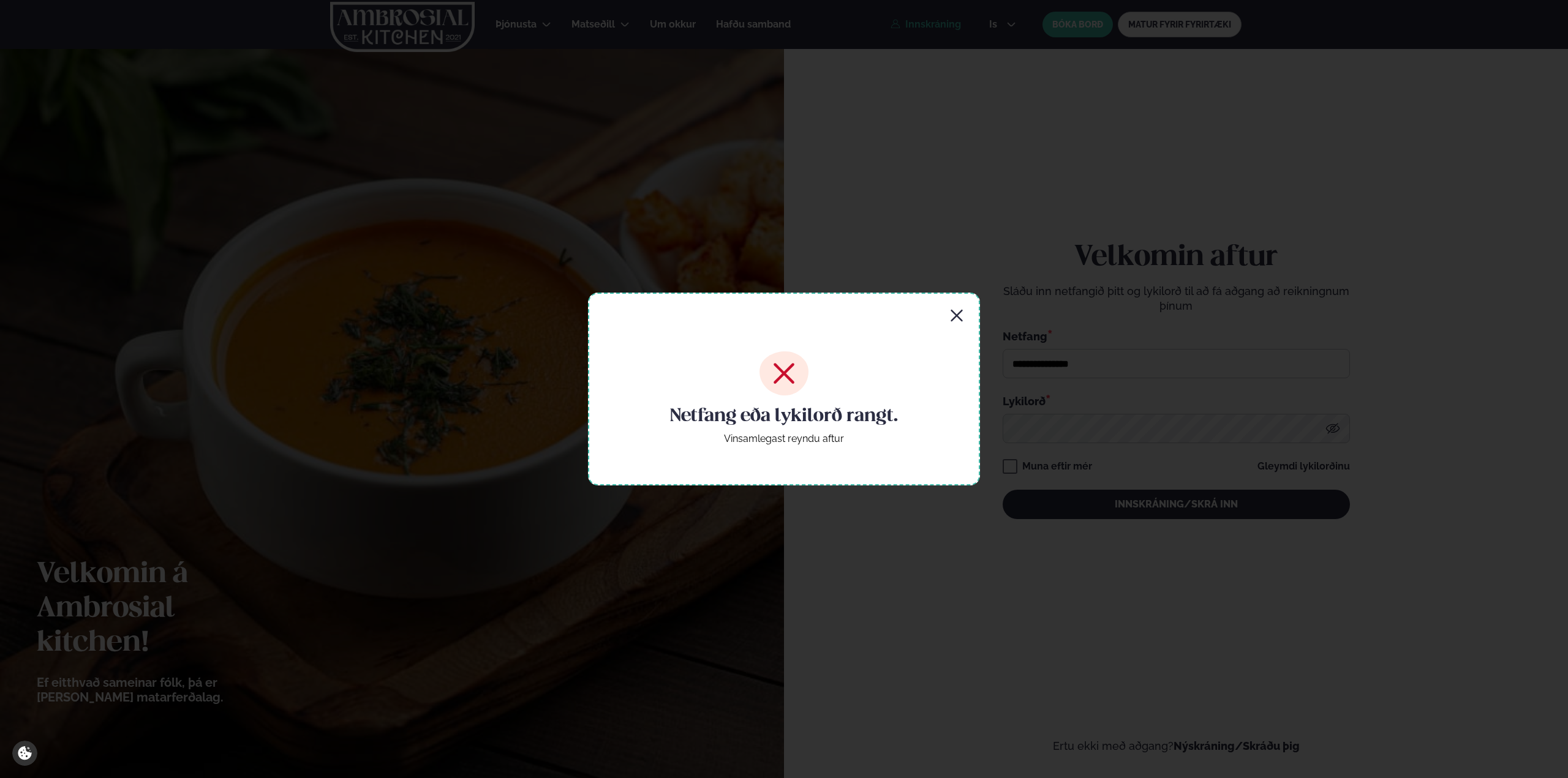
click at [946, 322] on div "Netfang eða lykilorð rangt. Vinsamlegast reyndu aftur" at bounding box center [784, 389] width 392 height 192
click at [951, 318] on icon "button" at bounding box center [957, 316] width 15 height 15
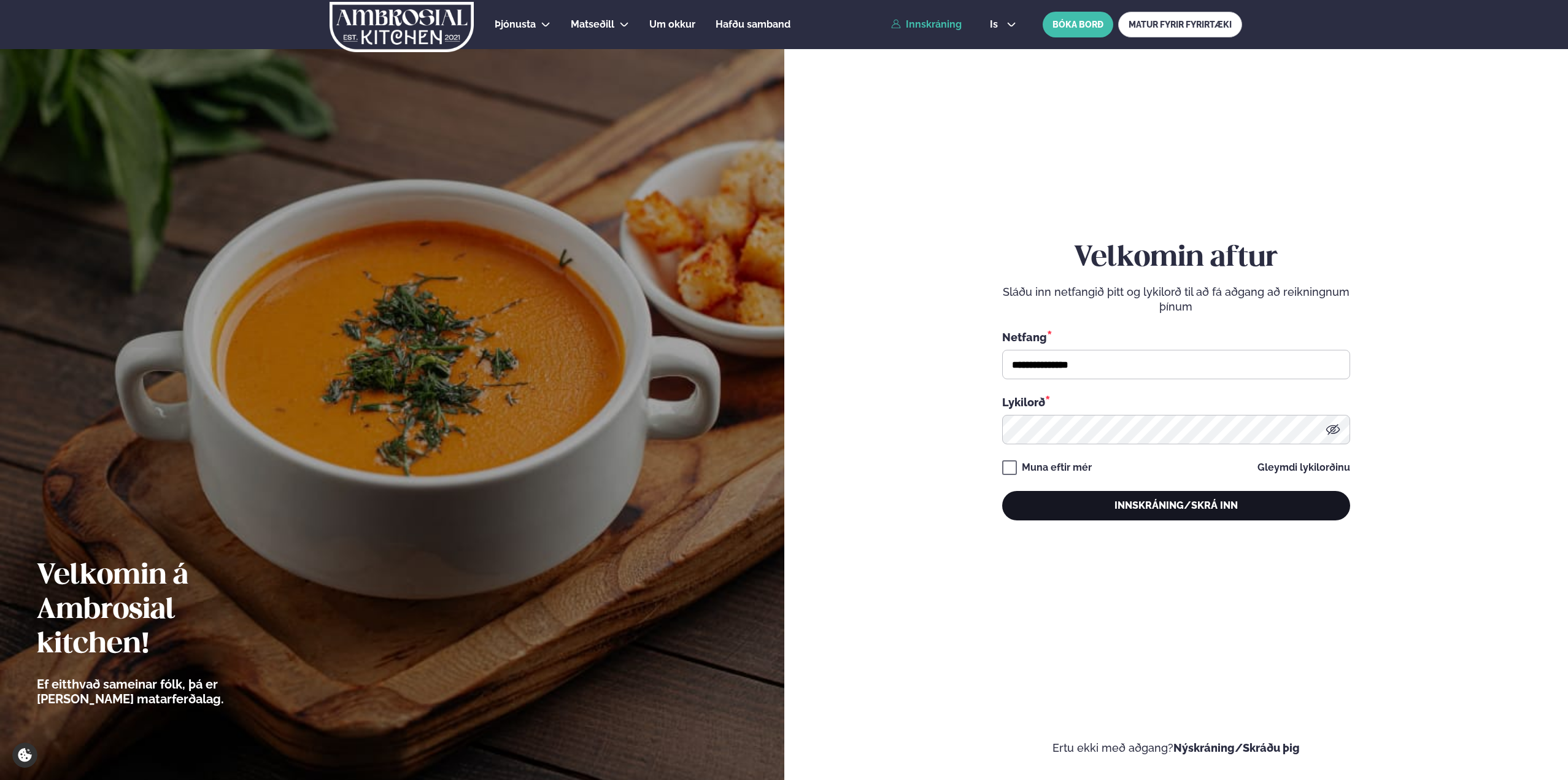
click at [1148, 499] on button "Innskráning/Skrá inn" at bounding box center [1176, 506] width 348 height 30
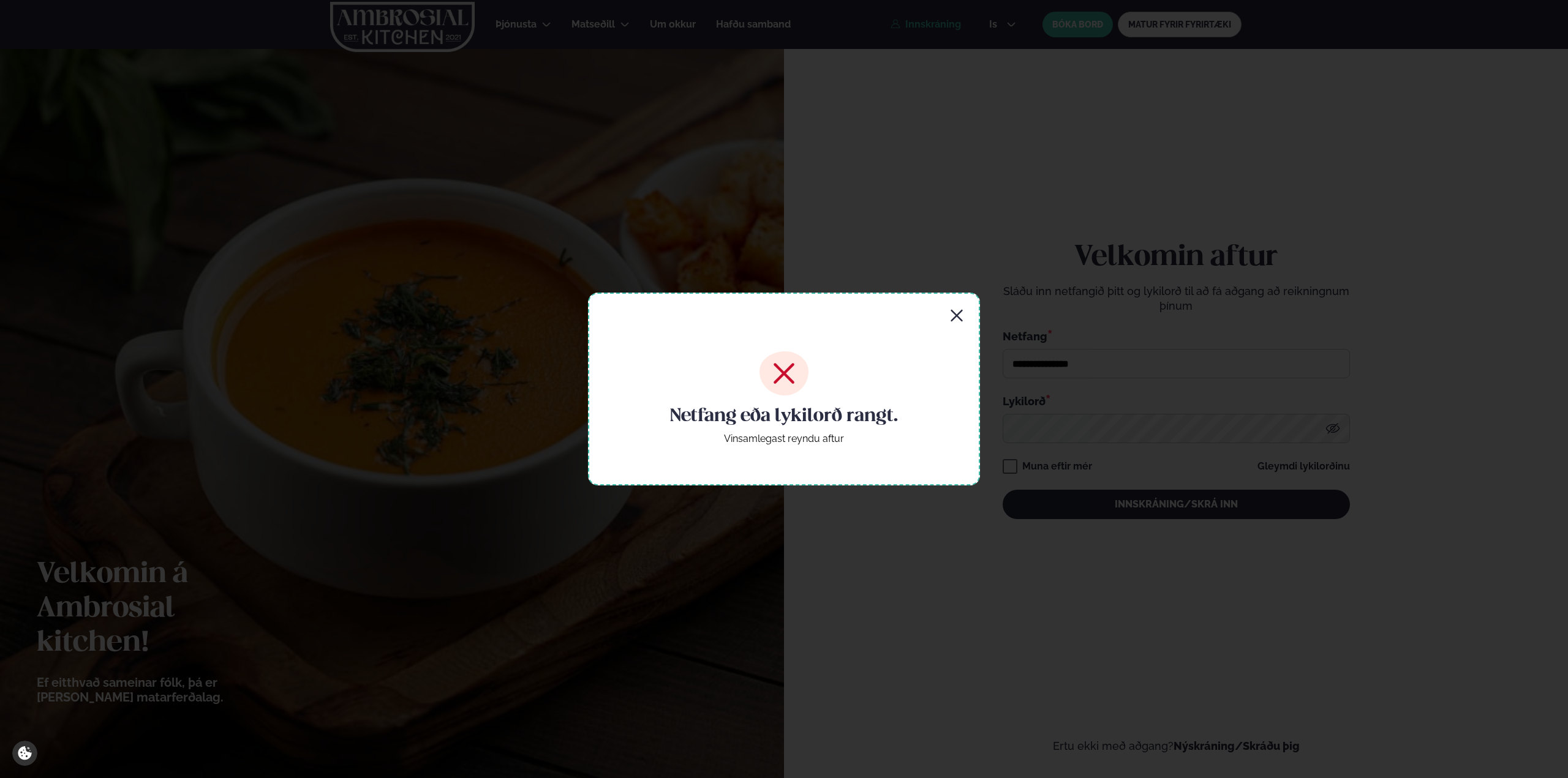
click at [954, 312] on icon "button" at bounding box center [957, 316] width 15 height 15
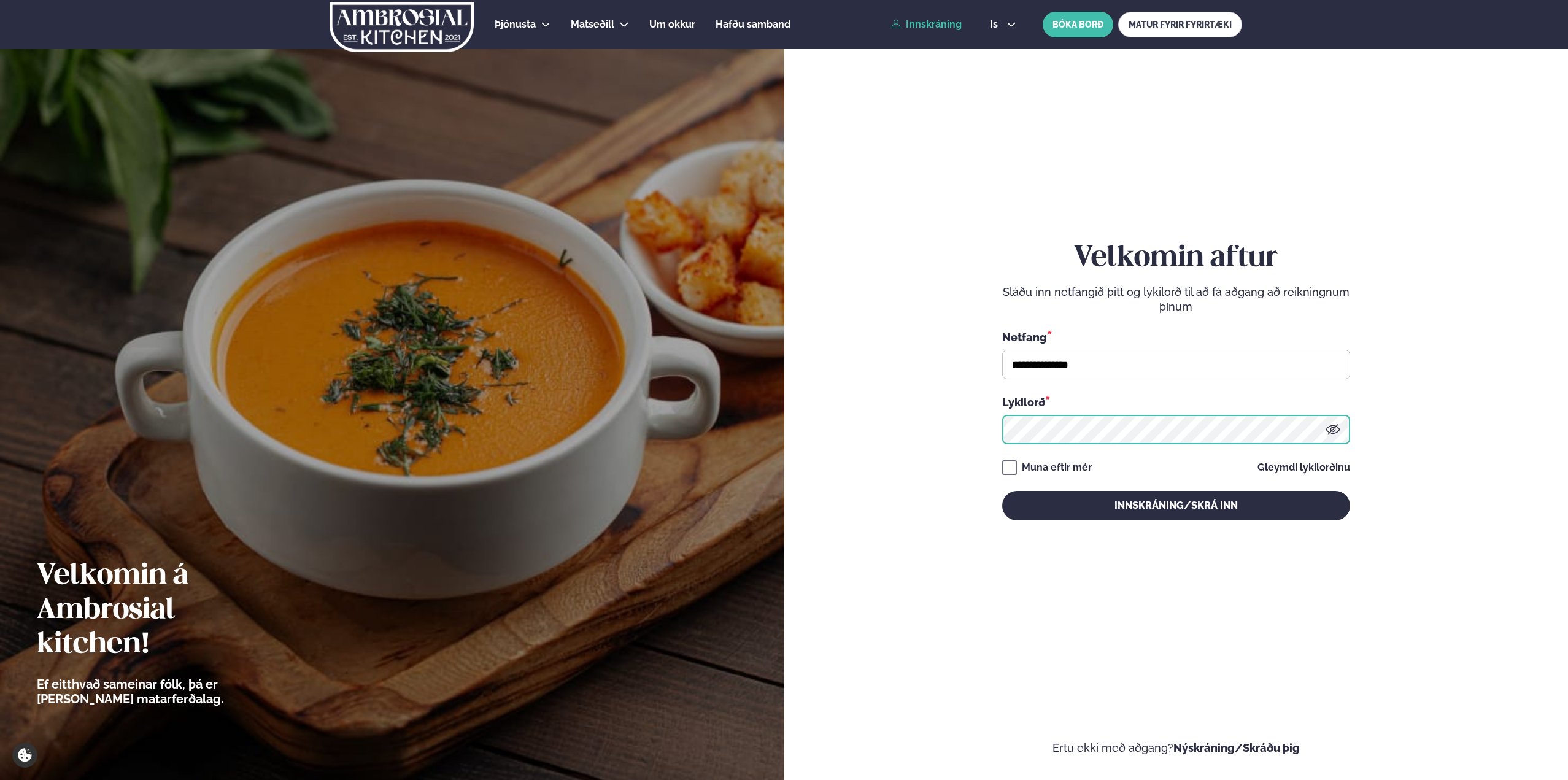
click at [872, 435] on form "**********" at bounding box center [1176, 393] width 711 height 725
click at [1002, 491] on button "Innskráning/Skrá inn" at bounding box center [1176, 506] width 348 height 30
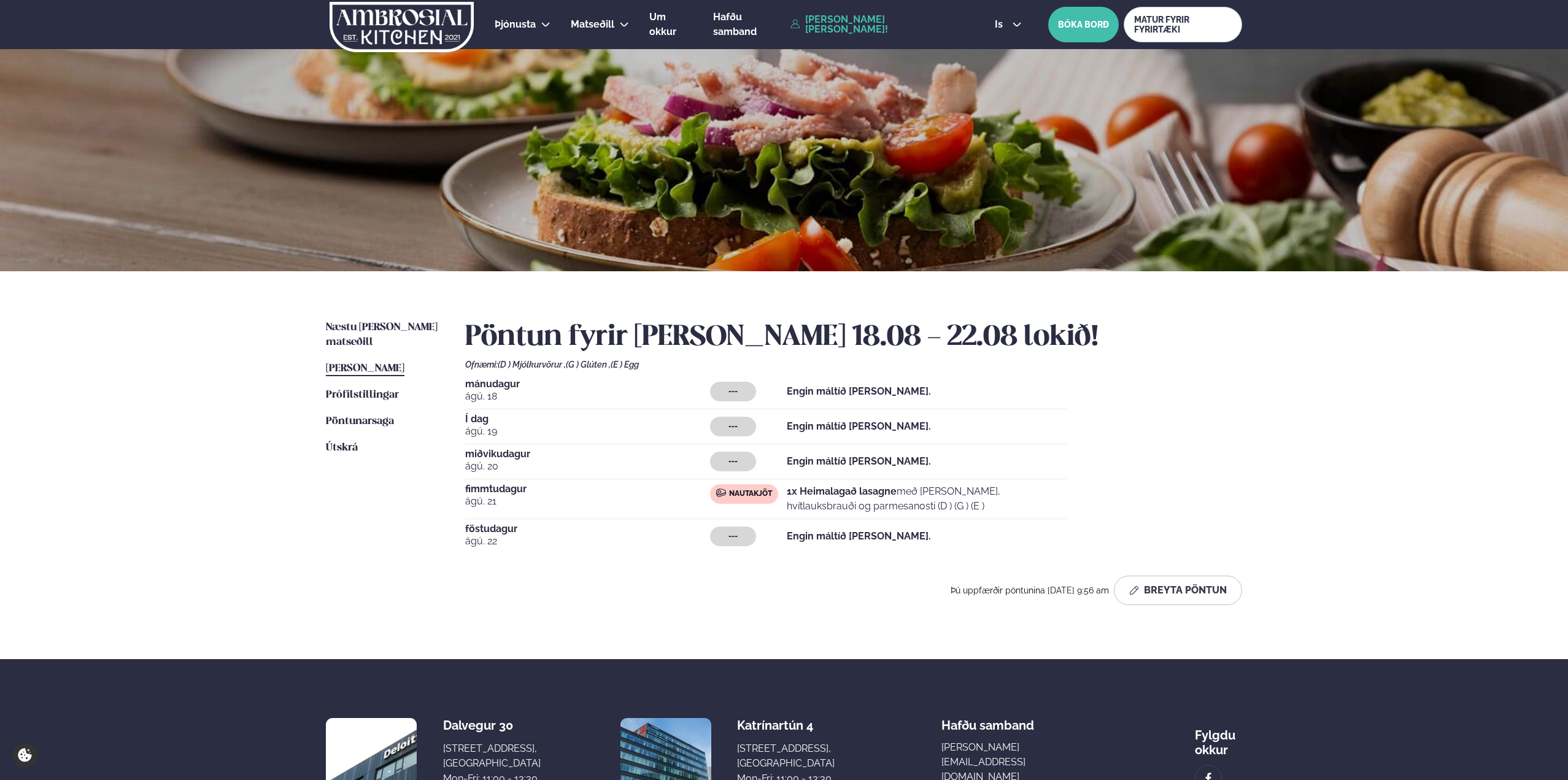
click at [865, 496] on strong "1x Heimalagað lasagne" at bounding box center [842, 491] width 110 height 11
click at [1139, 584] on button "Breyta Pöntun" at bounding box center [1177, 591] width 128 height 30
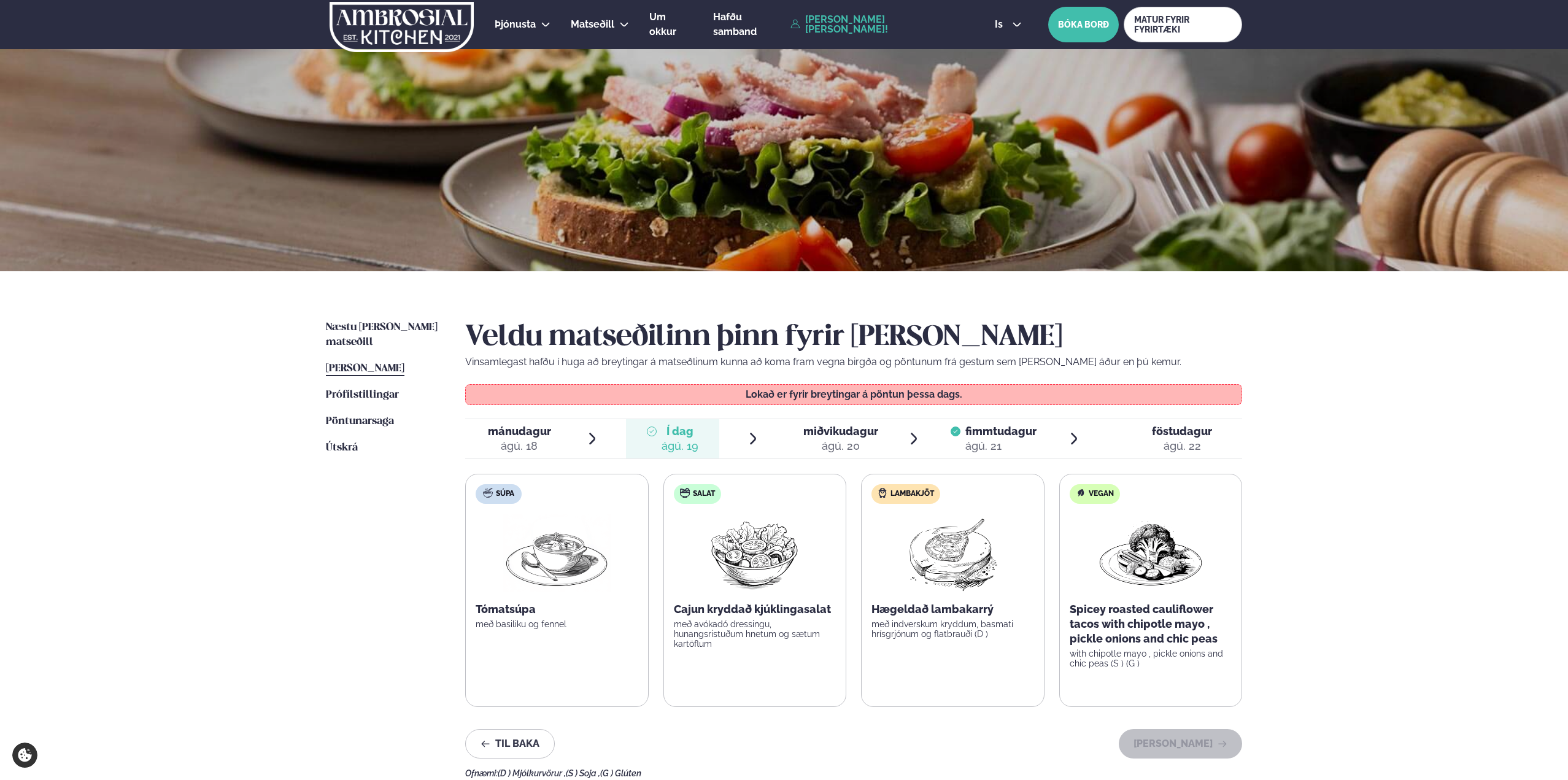
scroll to position [62, 0]
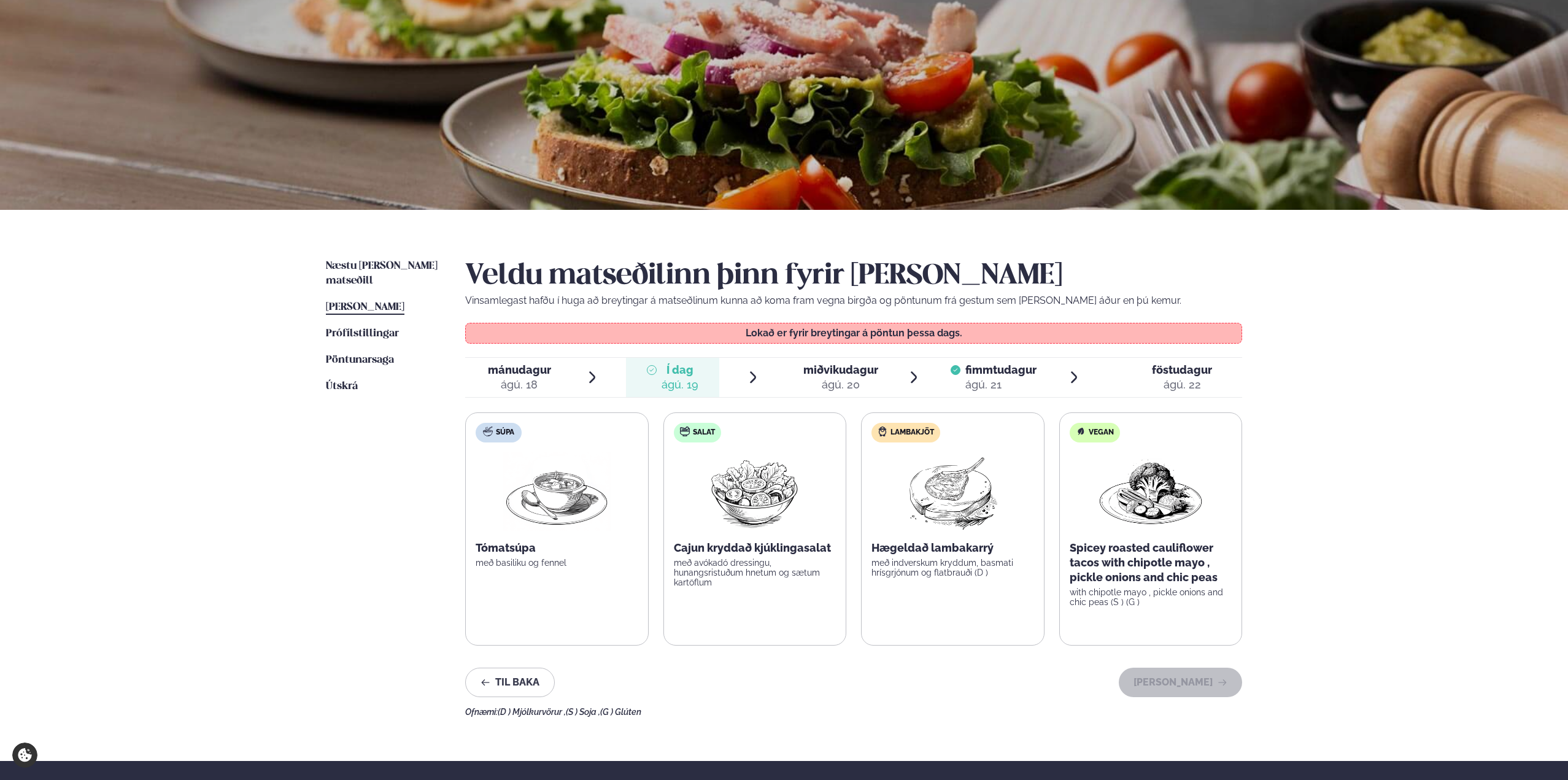
click at [985, 381] on div "ágú. 21" at bounding box center [1001, 385] width 71 height 15
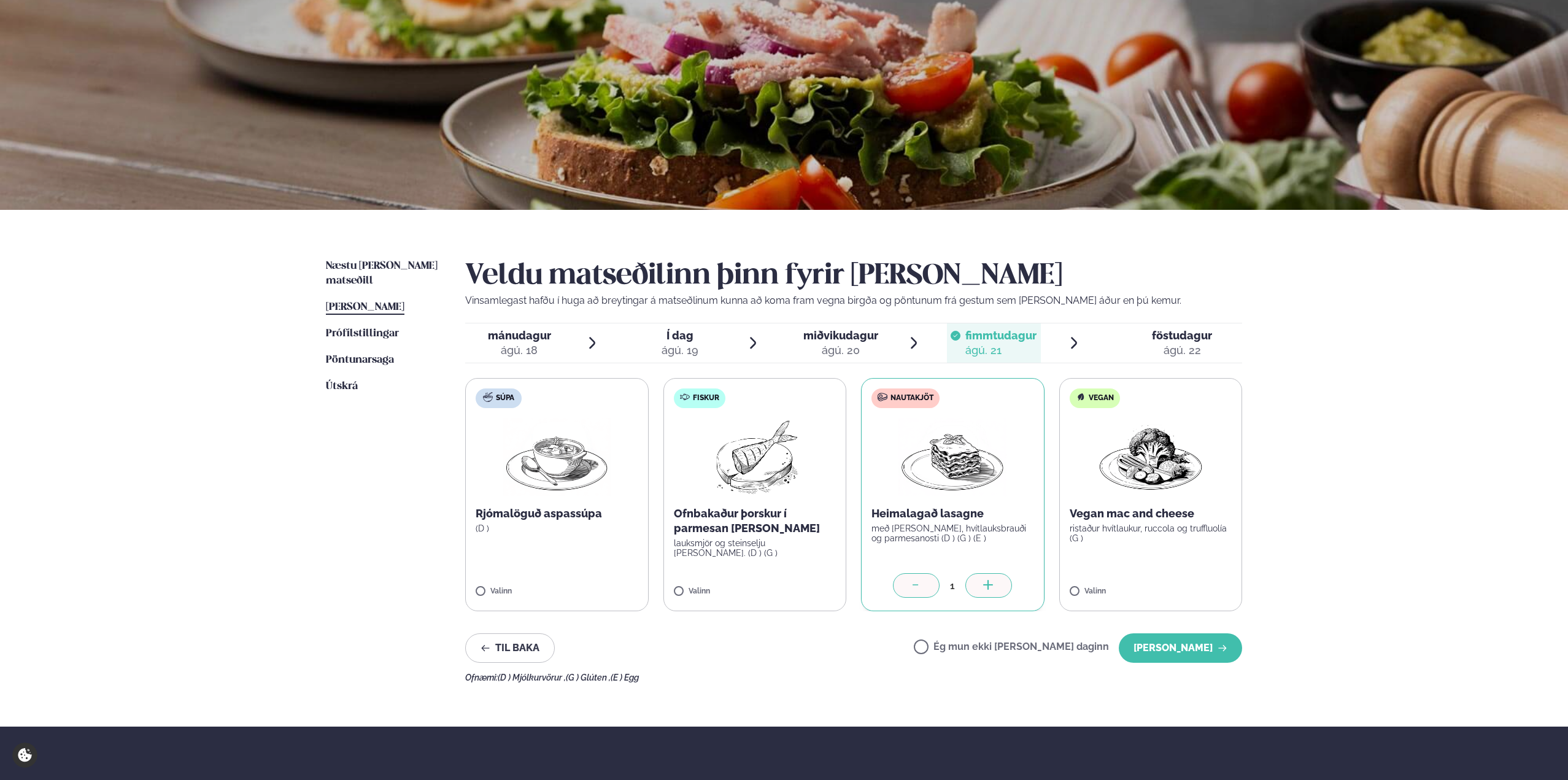
click at [968, 645] on label "Ég mun ekki borða þann daginn" at bounding box center [1011, 649] width 195 height 13
click at [1158, 647] on button "Halda áfram" at bounding box center [1181, 648] width 123 height 30
